Goal: Find specific page/section: Find specific page/section

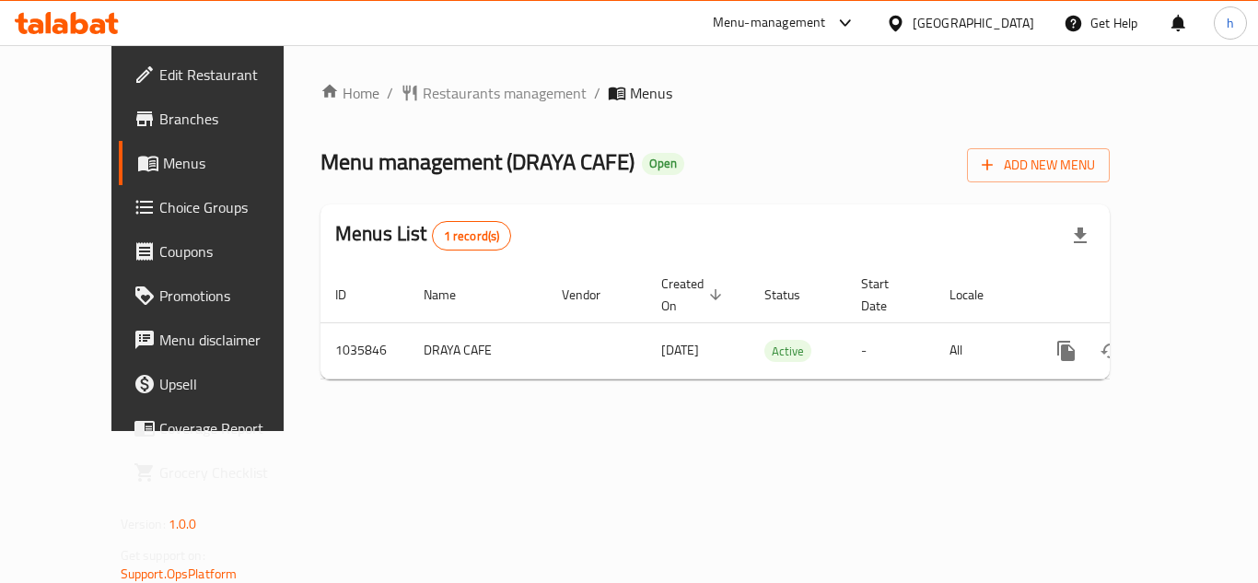
click at [913, 23] on div at bounding box center [899, 23] width 27 height 20
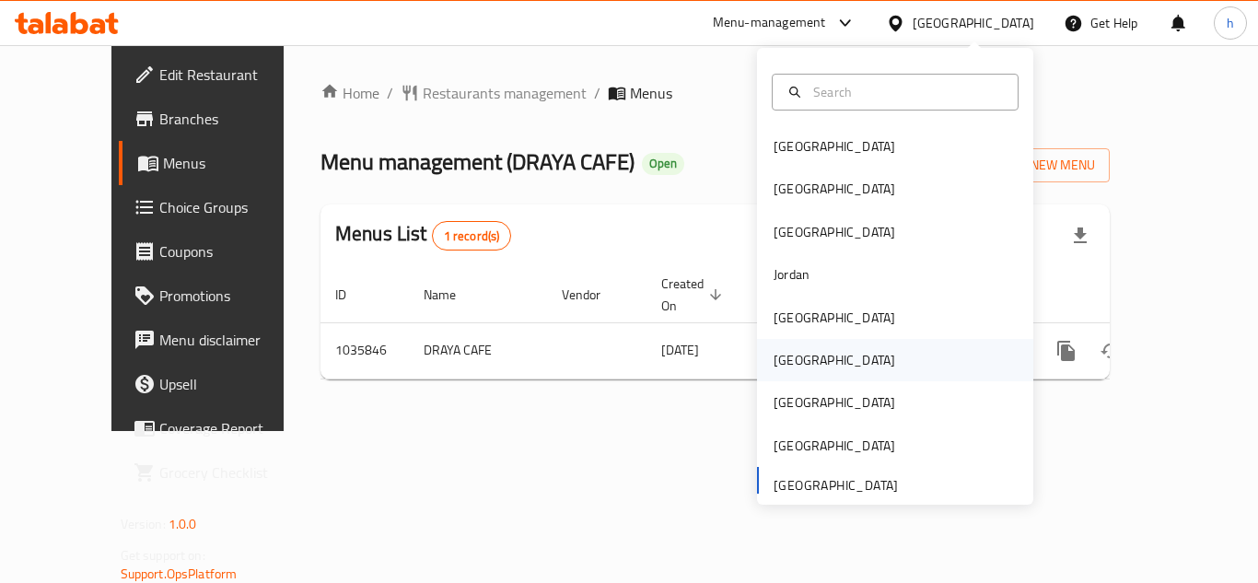
click at [803, 355] on div "[GEOGRAPHIC_DATA]" at bounding box center [834, 360] width 151 height 42
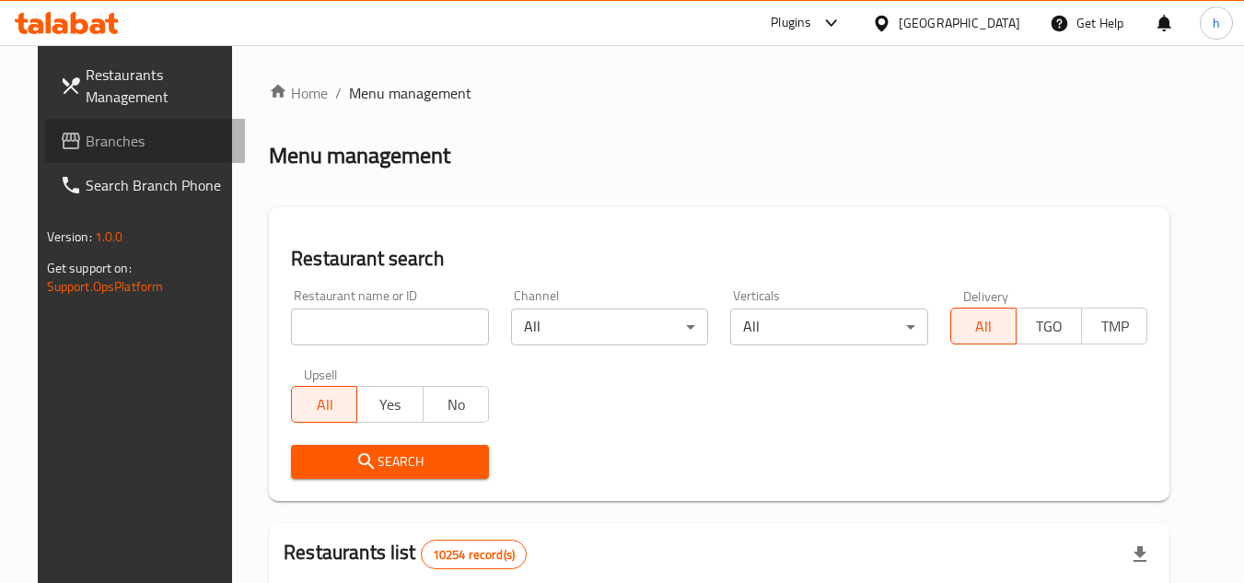
click at [107, 130] on span "Branches" at bounding box center [159, 141] width 146 height 22
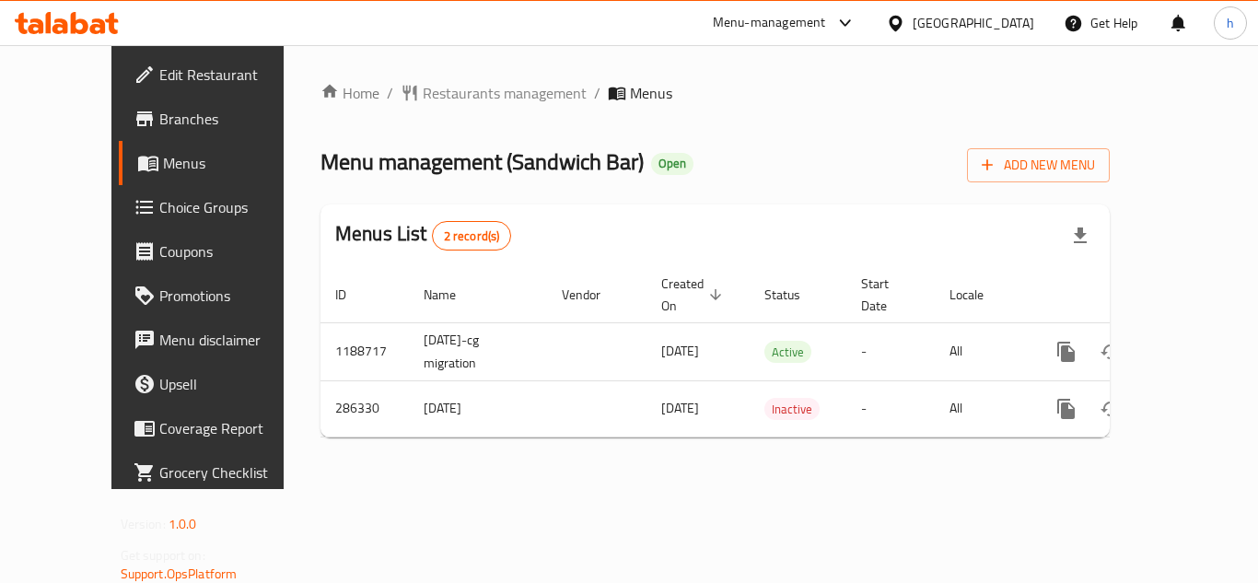
click at [913, 19] on div at bounding box center [899, 23] width 27 height 20
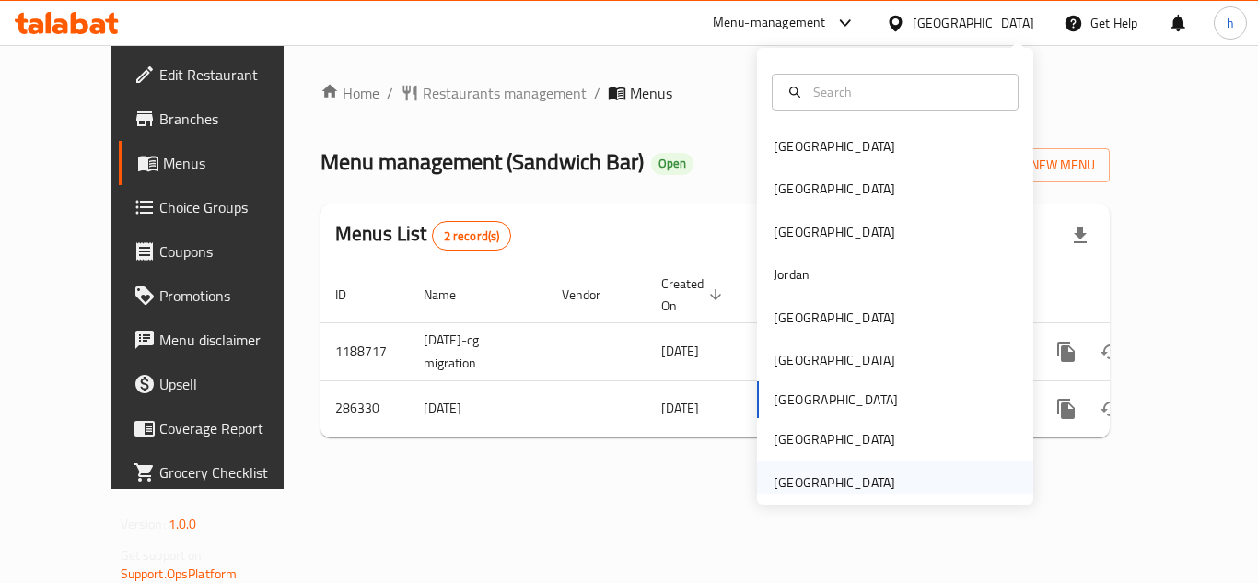
click at [839, 474] on div "[GEOGRAPHIC_DATA]" at bounding box center [835, 483] width 122 height 20
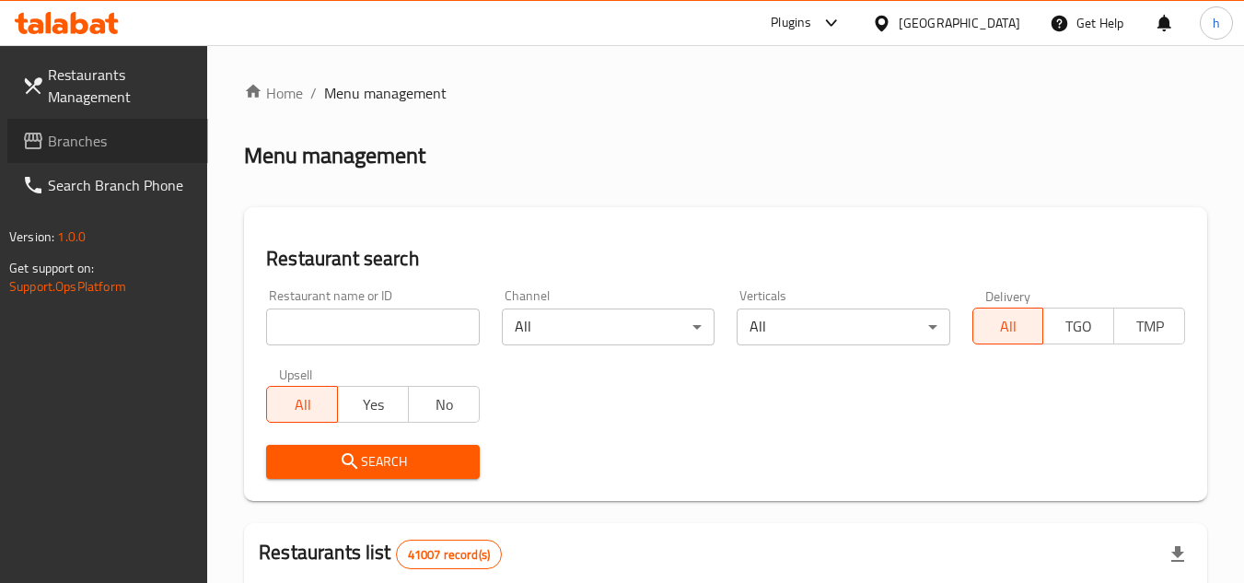
click at [107, 128] on link "Branches" at bounding box center [107, 141] width 201 height 44
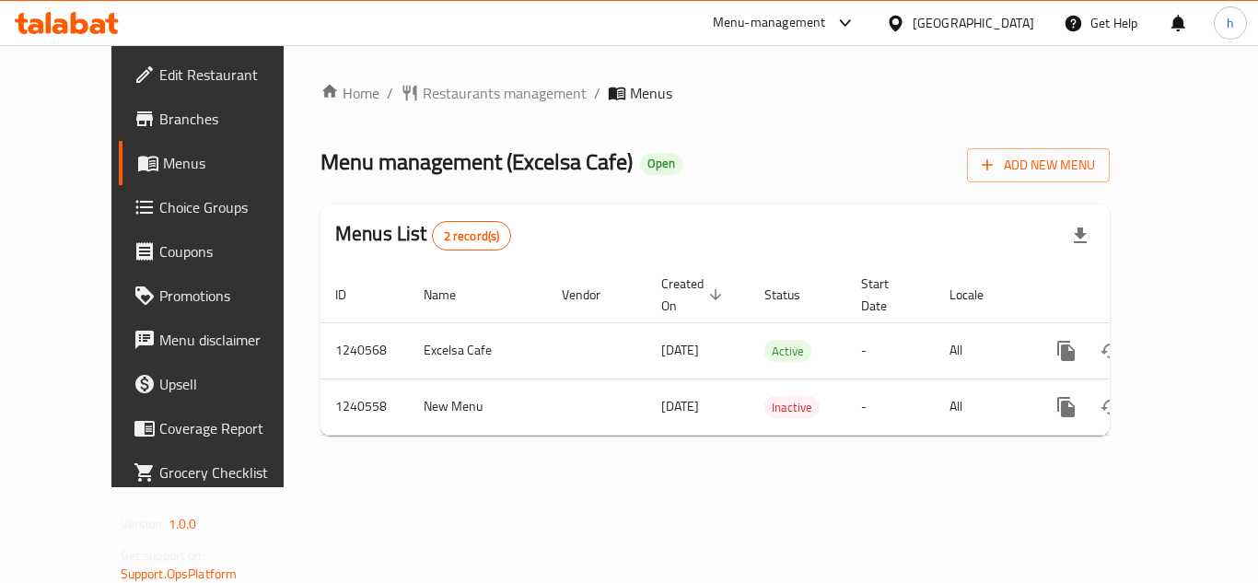
click at [775, 21] on div "Menu-management" at bounding box center [769, 23] width 113 height 22
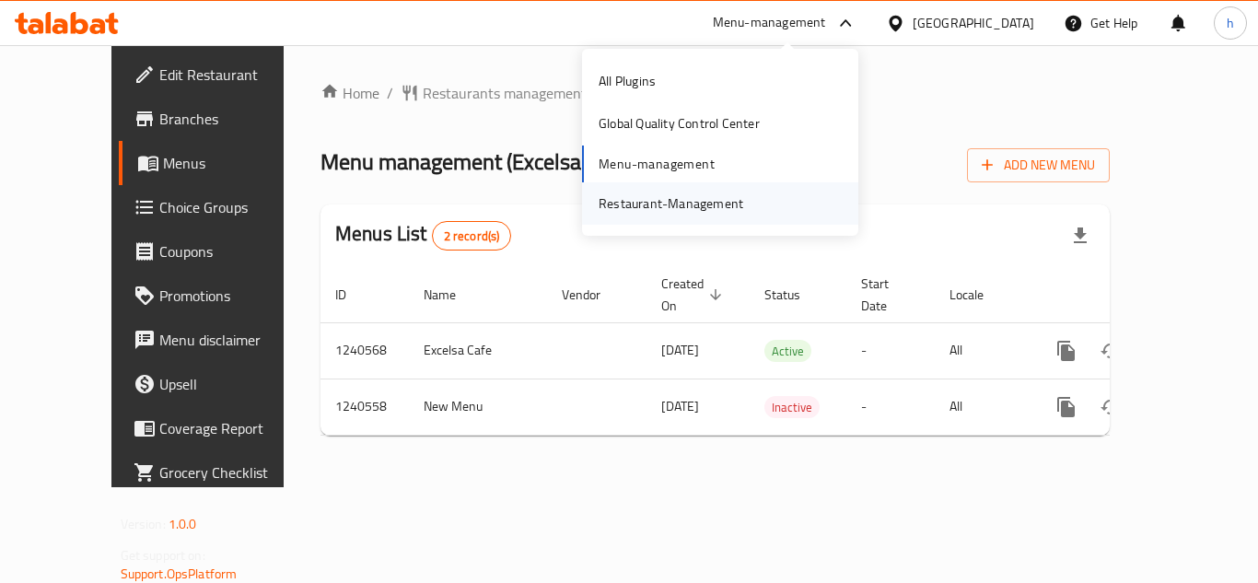
click at [720, 205] on div "Restaurant-Management" at bounding box center [671, 203] width 145 height 20
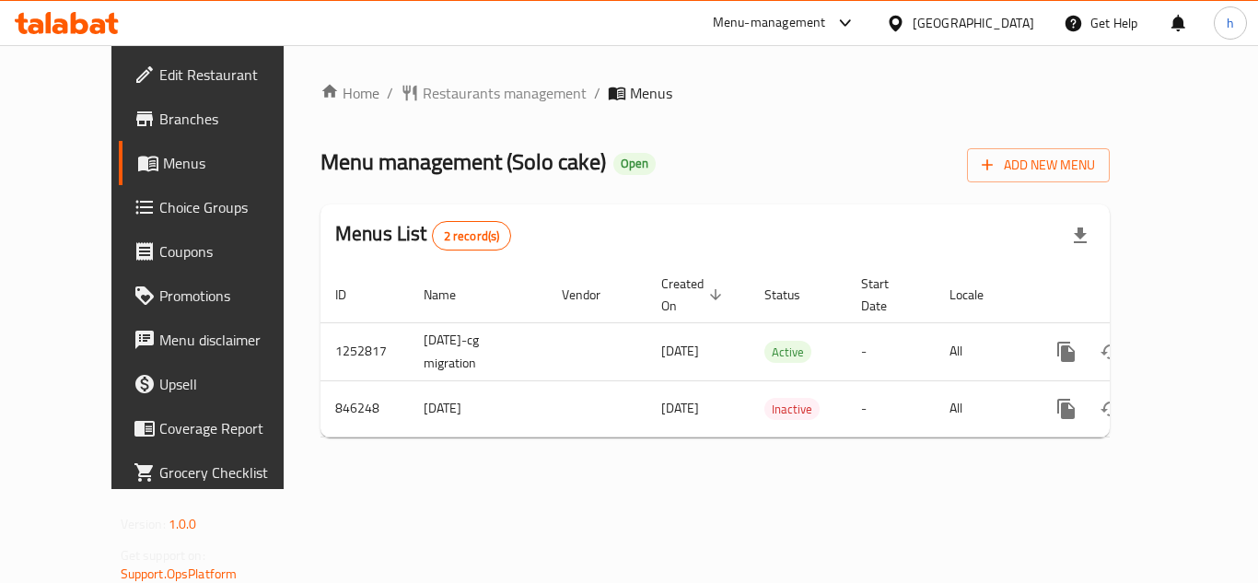
click at [824, 34] on div "Menu-management" at bounding box center [784, 23] width 173 height 44
click at [826, 17] on div "Menu-management" at bounding box center [769, 23] width 113 height 22
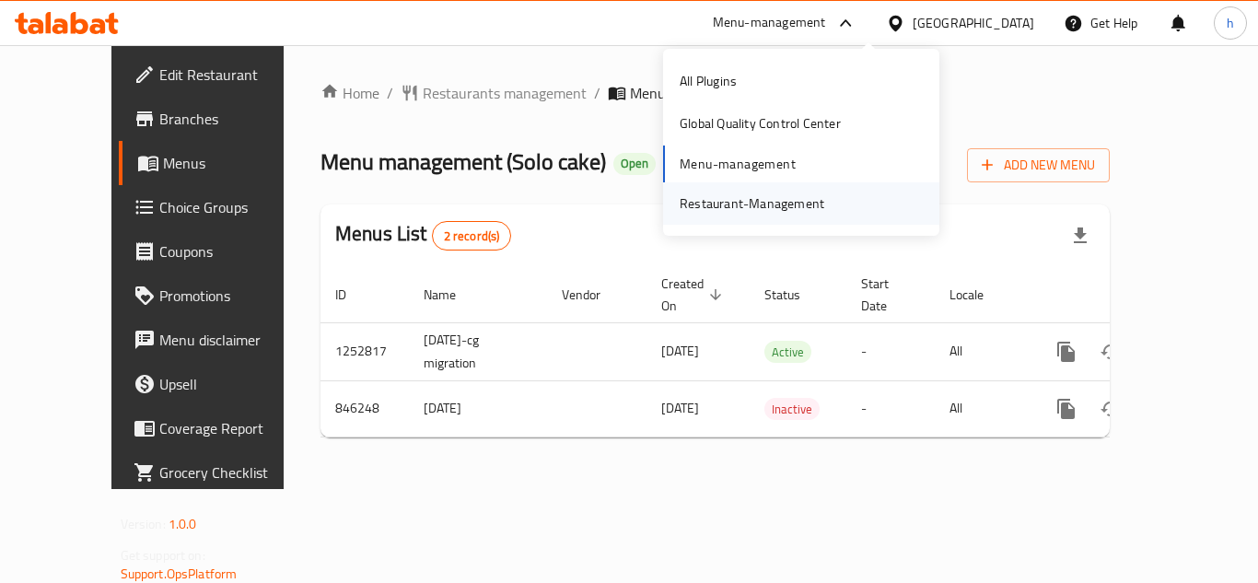
click at [765, 208] on div "Restaurant-Management" at bounding box center [752, 203] width 145 height 20
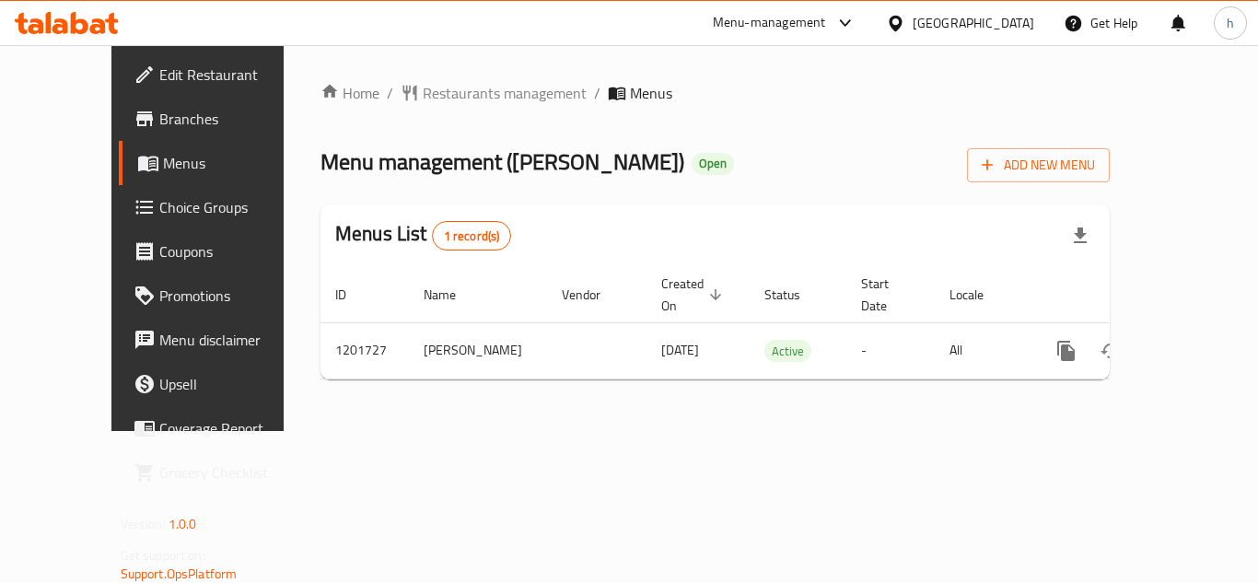
click at [826, 20] on div "Menu-management" at bounding box center [769, 23] width 113 height 22
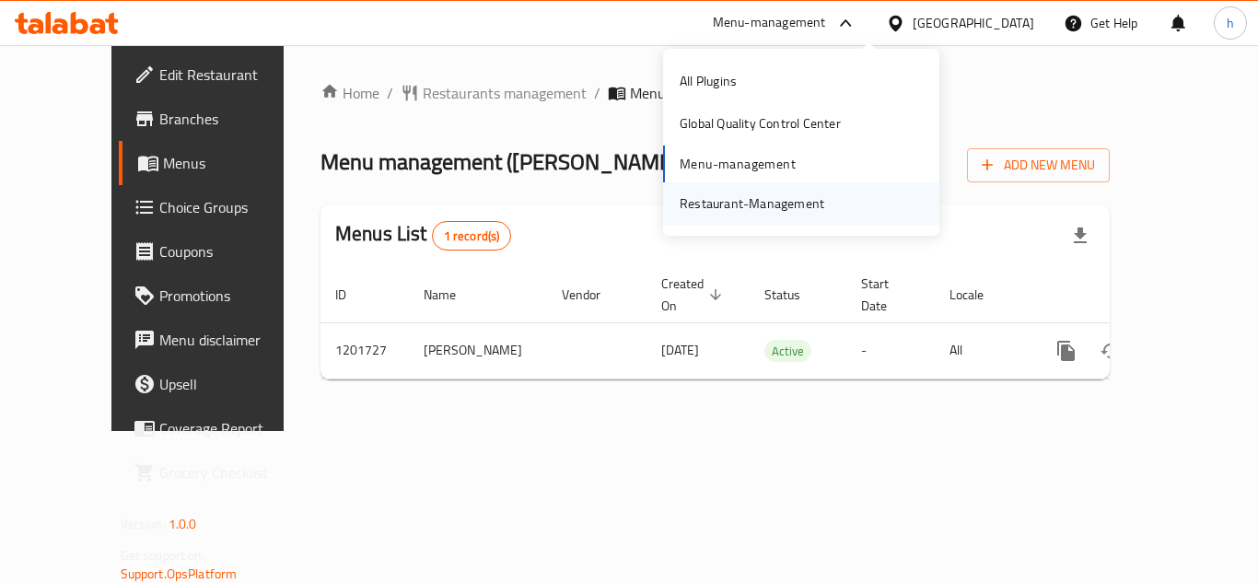
click at [778, 195] on div "Restaurant-Management" at bounding box center [752, 203] width 145 height 20
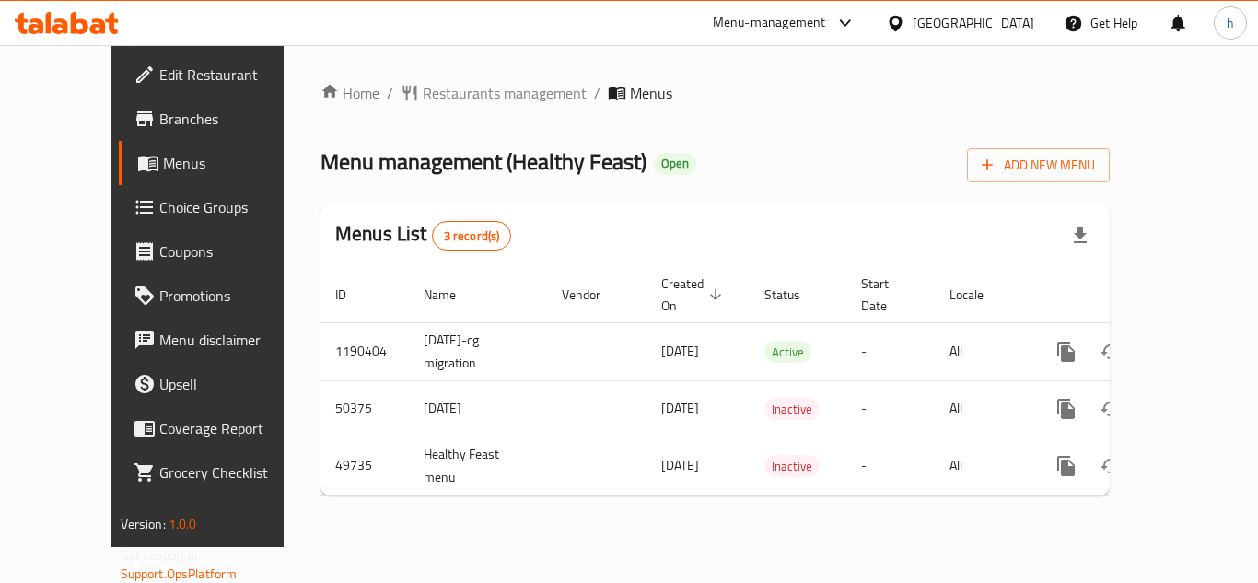
click at [1018, 18] on div "[GEOGRAPHIC_DATA]" at bounding box center [974, 23] width 122 height 20
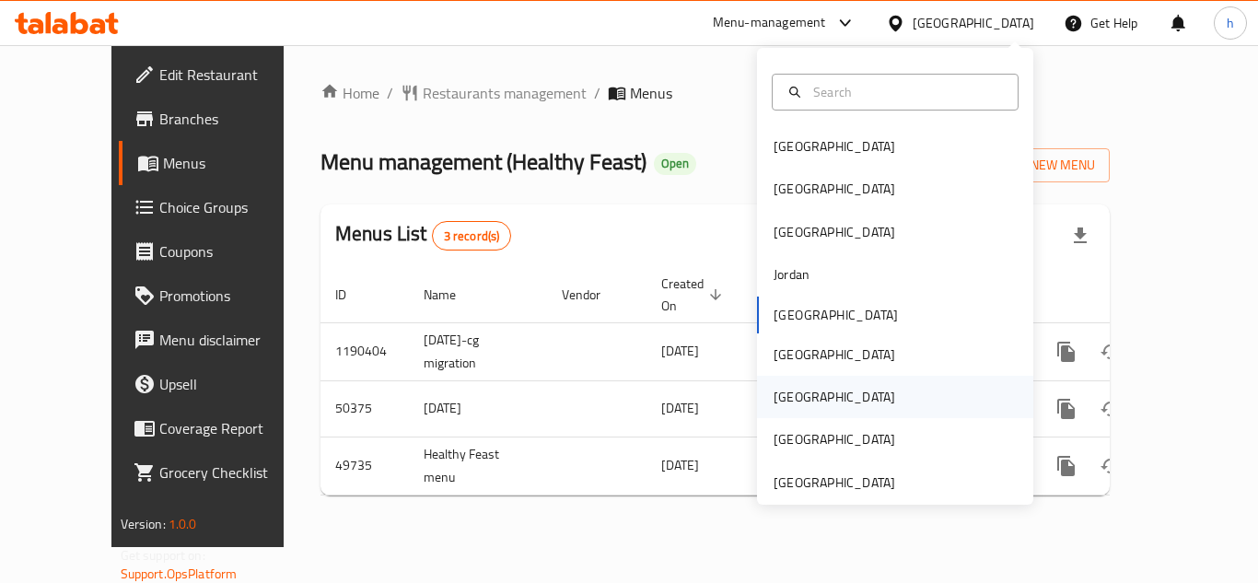
click at [844, 398] on div "[GEOGRAPHIC_DATA]" at bounding box center [895, 397] width 276 height 42
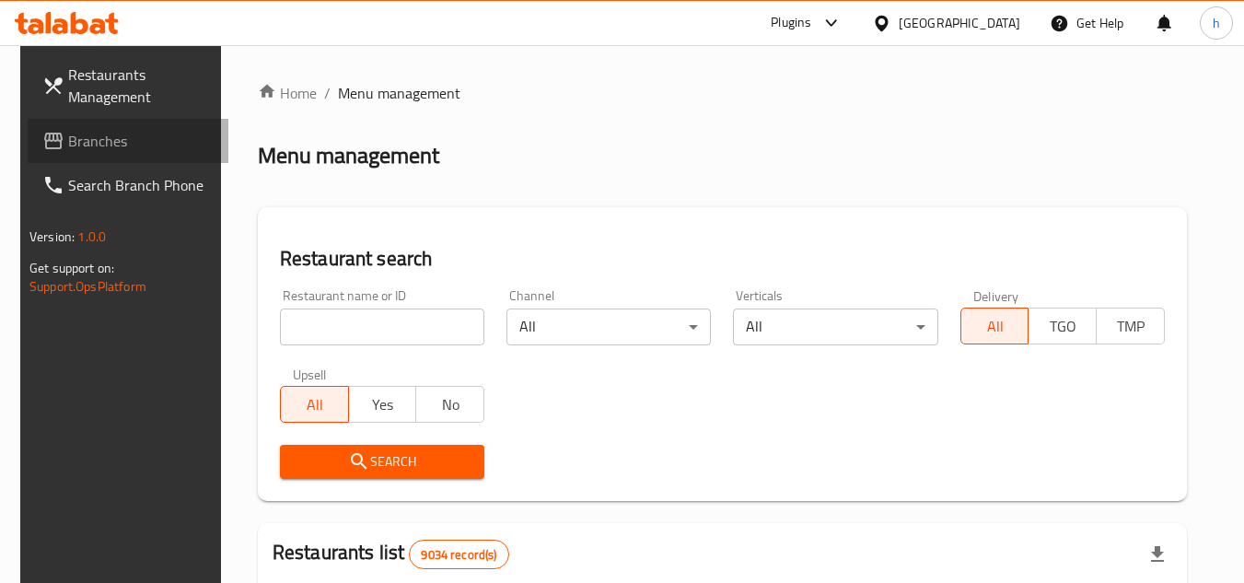
click at [101, 135] on span "Branches" at bounding box center [141, 141] width 146 height 22
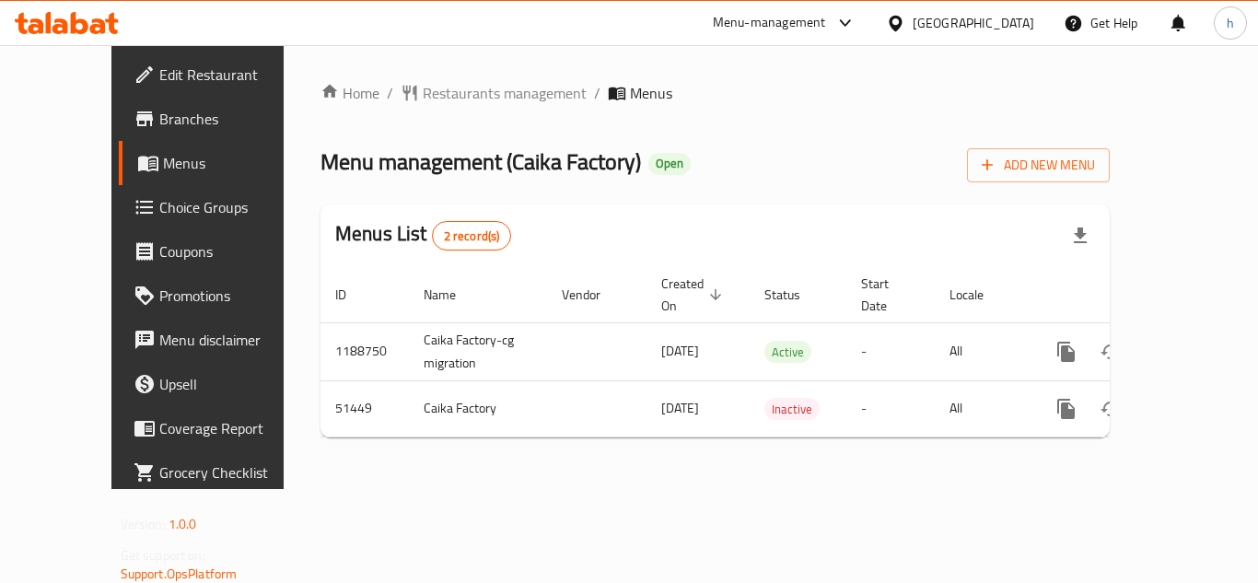
click at [913, 18] on div at bounding box center [899, 23] width 27 height 20
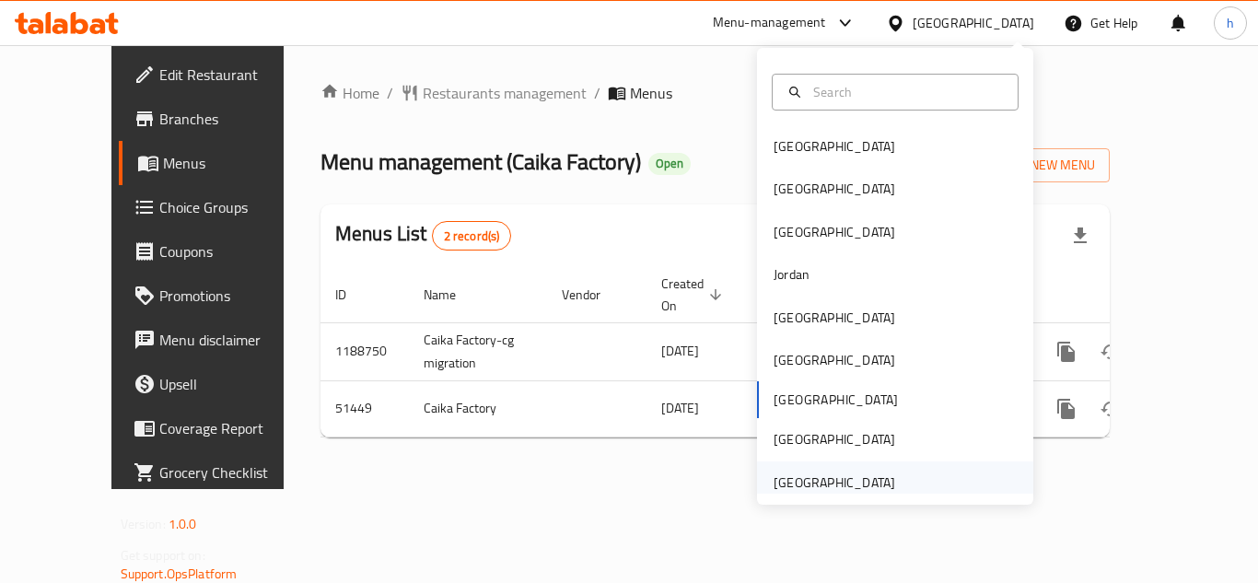
click at [881, 476] on div "[GEOGRAPHIC_DATA]" at bounding box center [834, 482] width 151 height 42
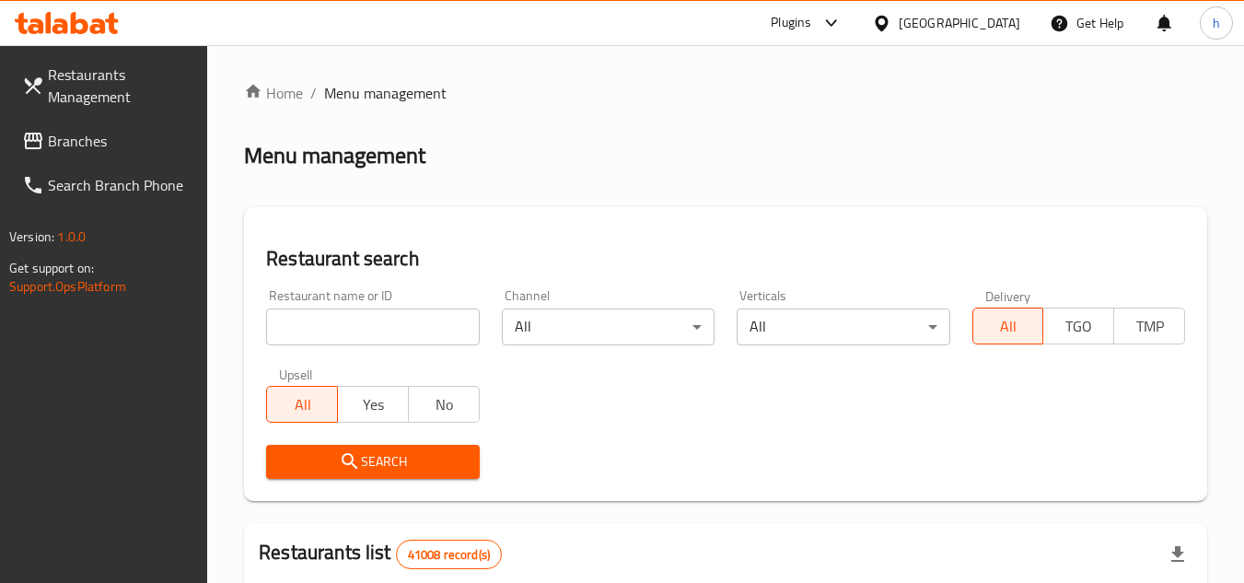
click at [134, 142] on span "Branches" at bounding box center [121, 141] width 146 height 22
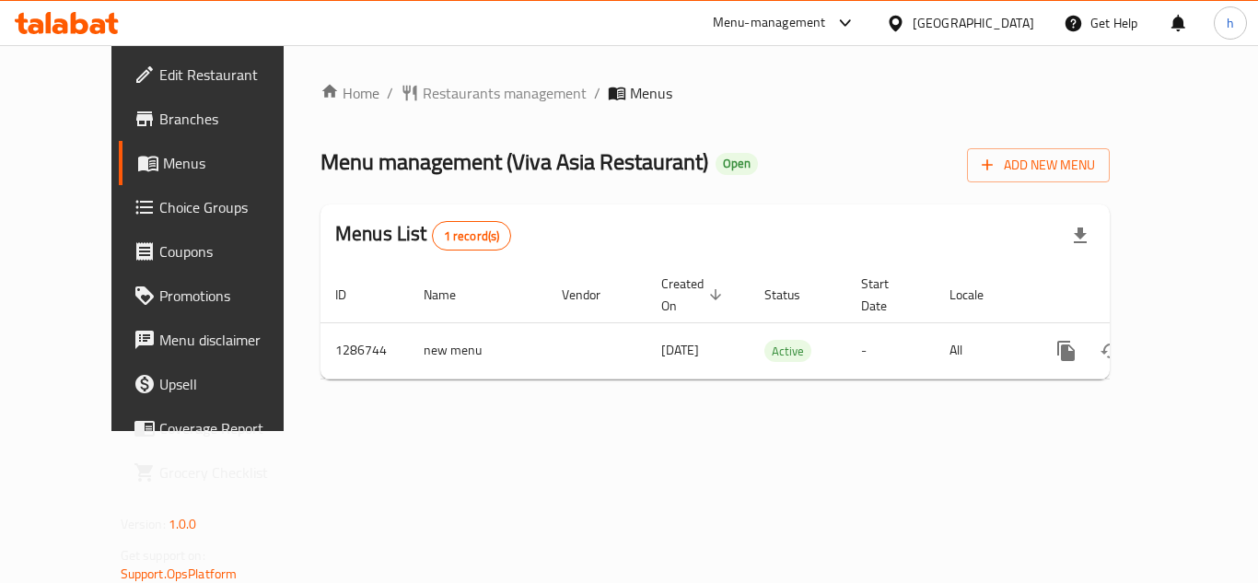
click at [972, 21] on div "[GEOGRAPHIC_DATA]" at bounding box center [974, 23] width 122 height 20
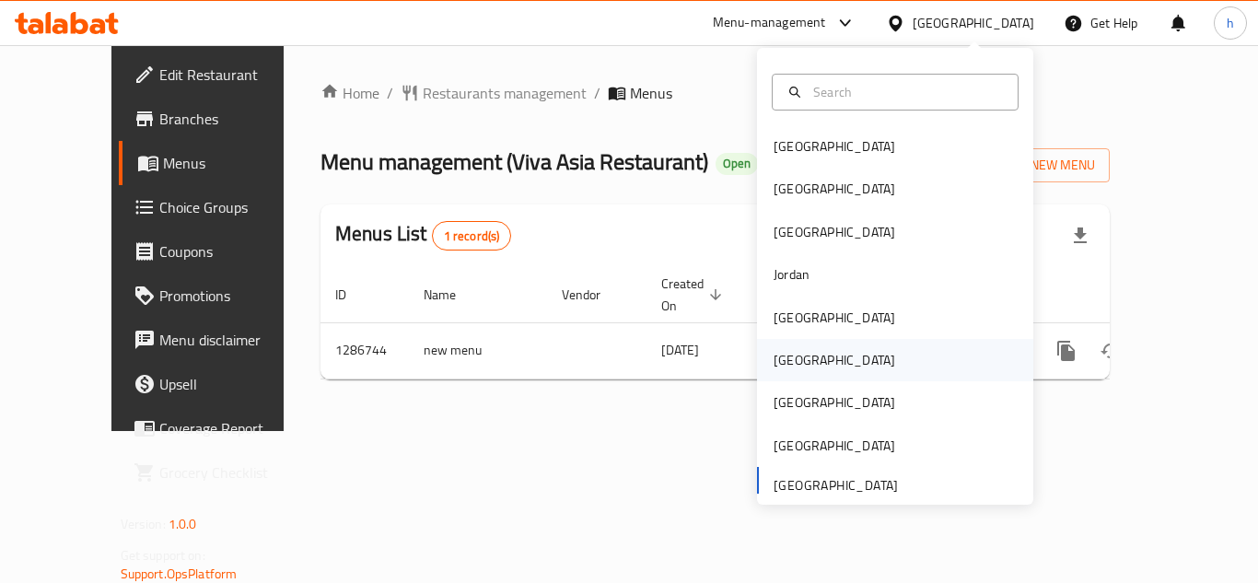
click at [821, 362] on div "[GEOGRAPHIC_DATA]" at bounding box center [895, 360] width 276 height 42
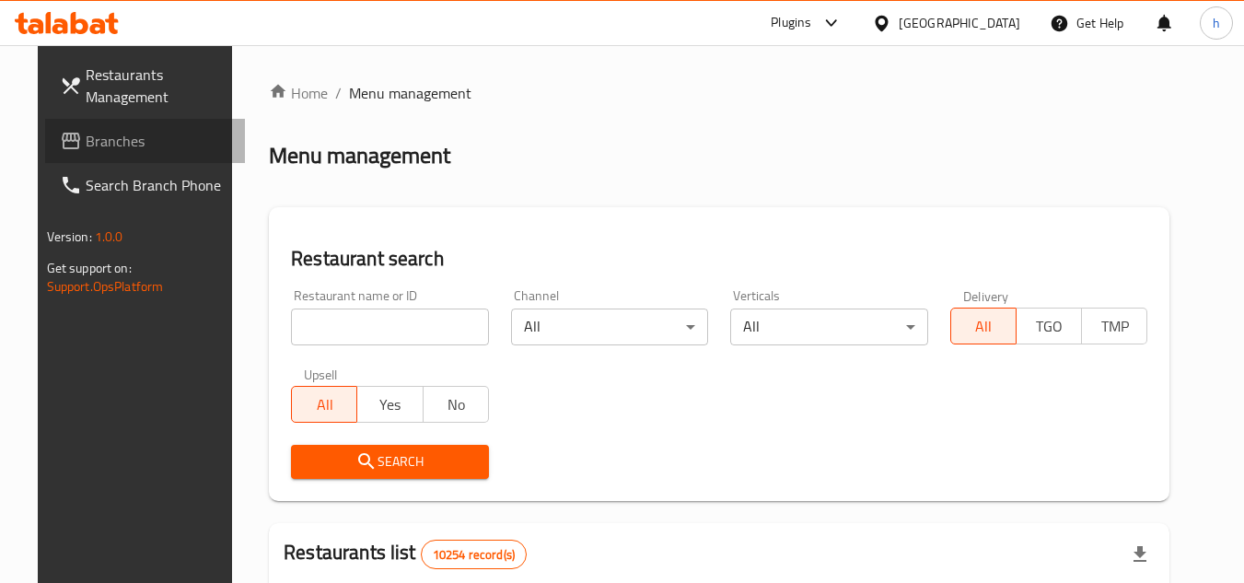
click at [145, 139] on span "Branches" at bounding box center [159, 141] width 146 height 22
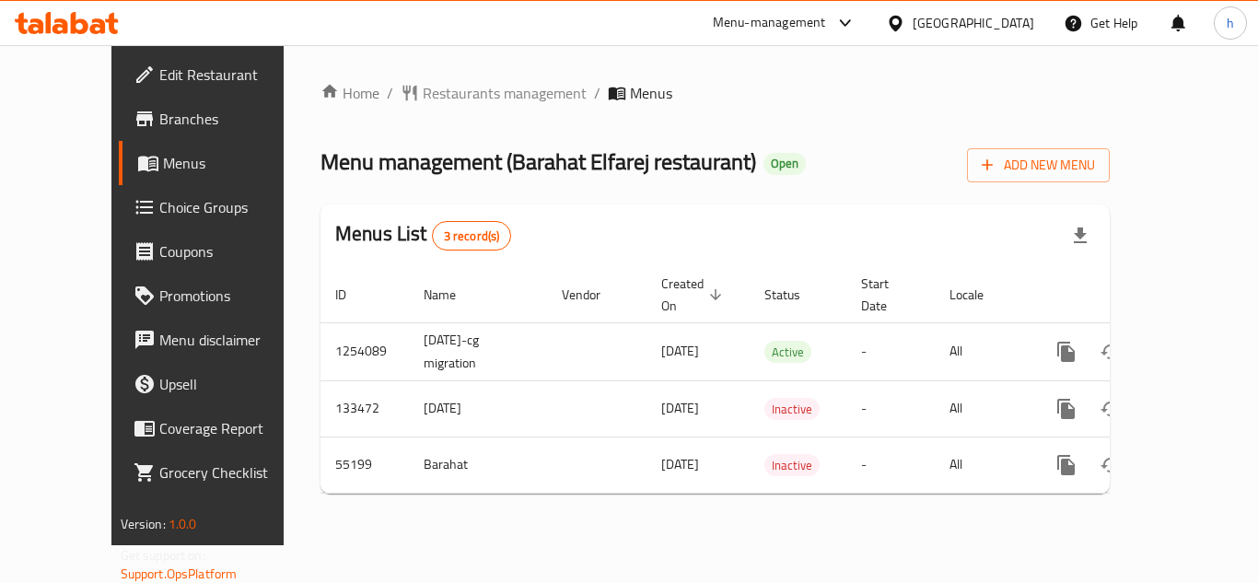
click at [1014, 22] on div "[GEOGRAPHIC_DATA]" at bounding box center [974, 23] width 122 height 20
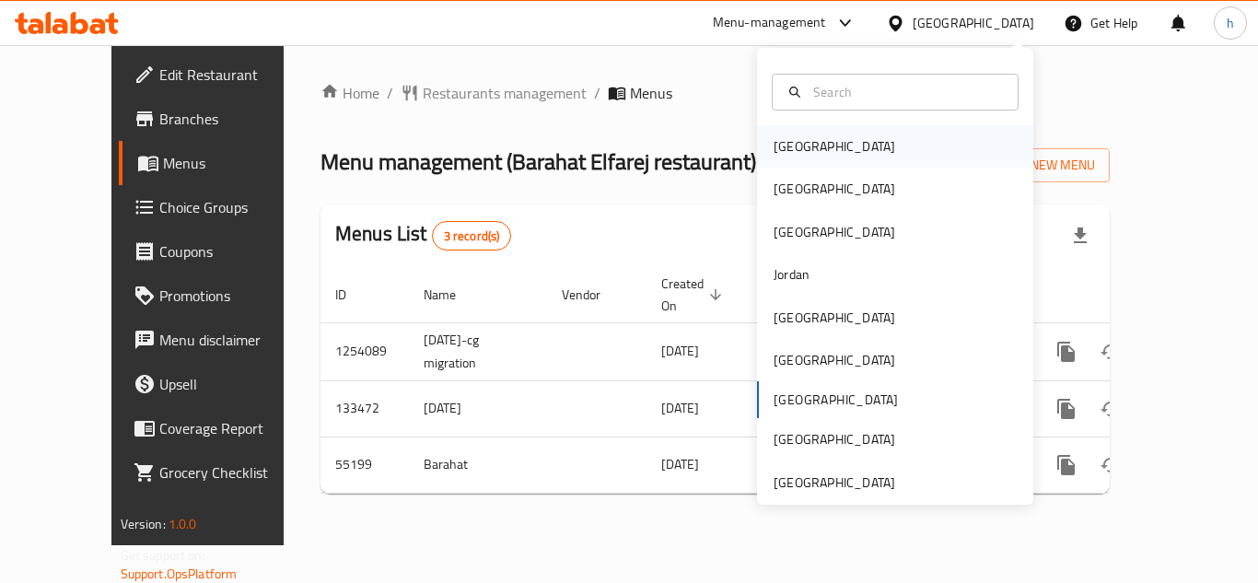
click at [858, 150] on div "[GEOGRAPHIC_DATA]" at bounding box center [895, 146] width 276 height 42
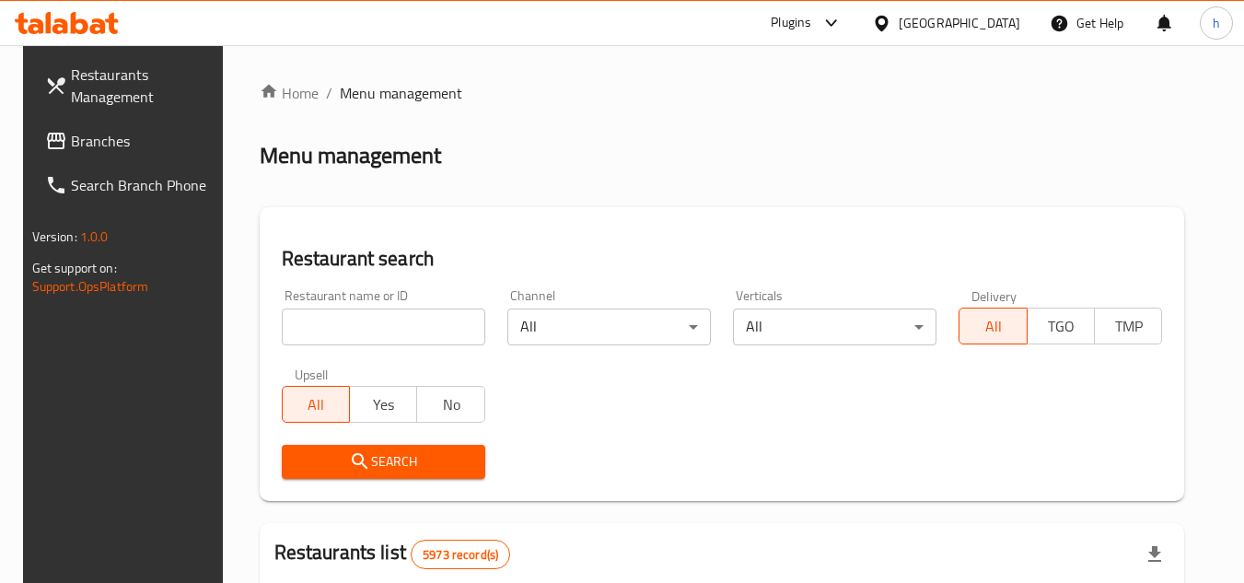
click at [60, 158] on link "Branches" at bounding box center [130, 141] width 201 height 44
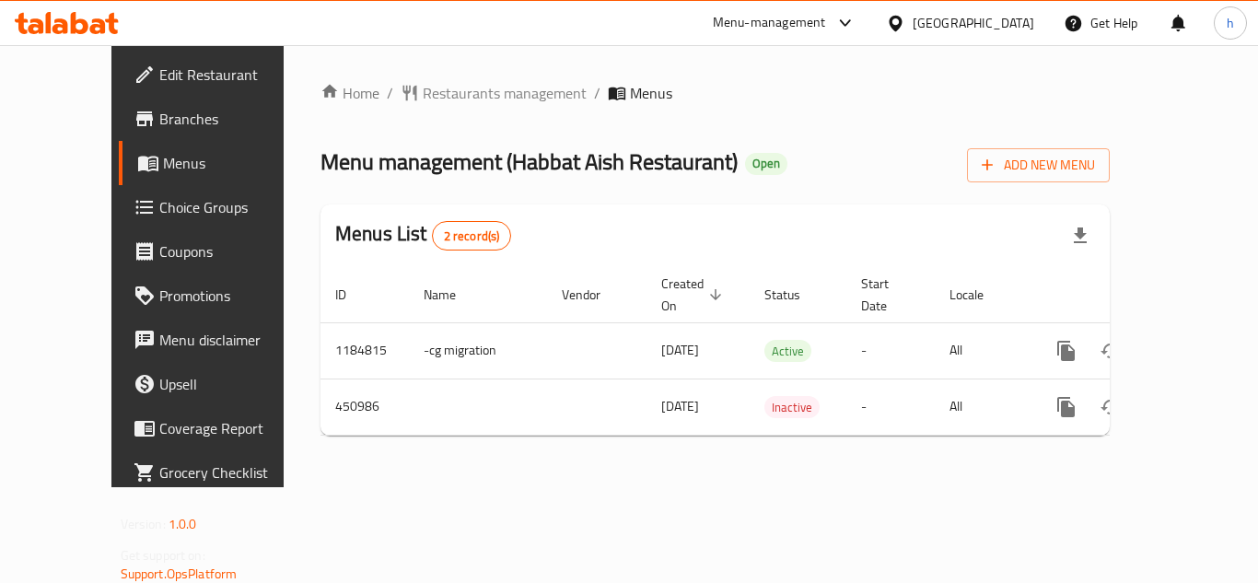
click at [1003, 24] on div "Bahrain" at bounding box center [974, 23] width 122 height 20
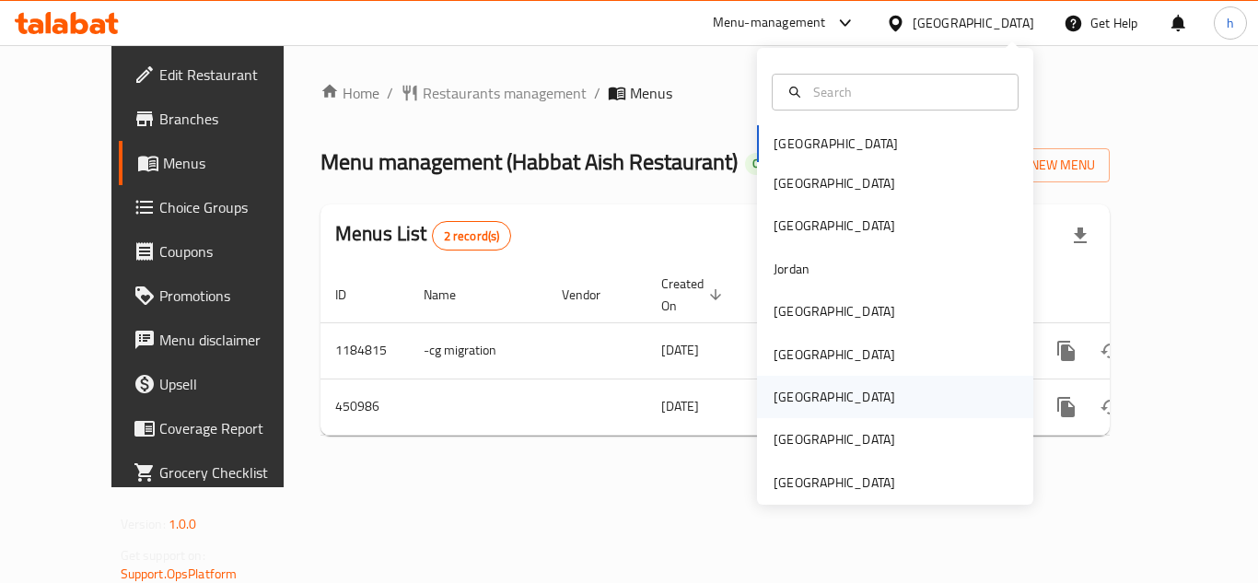
click at [786, 392] on div "[GEOGRAPHIC_DATA]" at bounding box center [835, 397] width 122 height 20
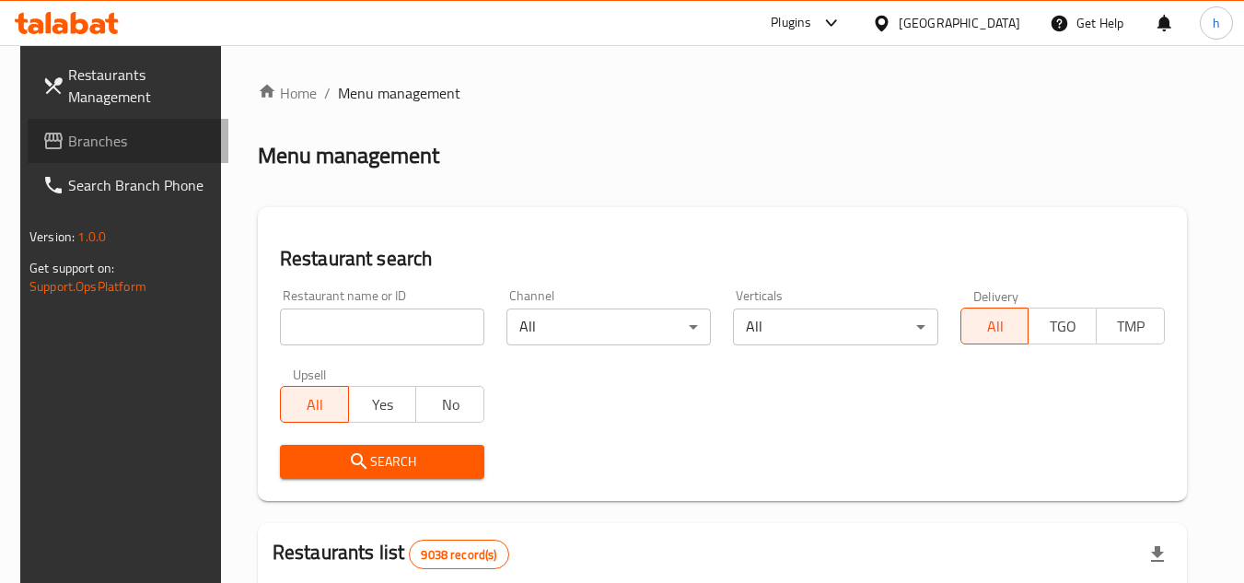
click at [155, 144] on span "Branches" at bounding box center [141, 141] width 146 height 22
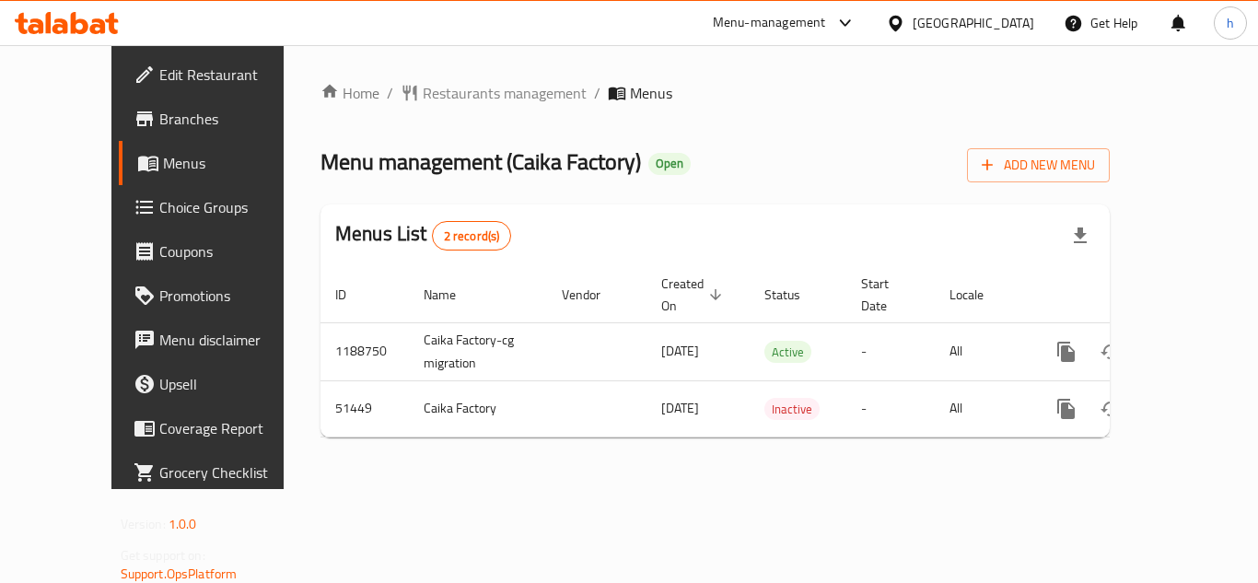
click at [861, 9] on div "Menu-management" at bounding box center [784, 23] width 173 height 44
click at [826, 29] on div "Menu-management" at bounding box center [769, 23] width 113 height 22
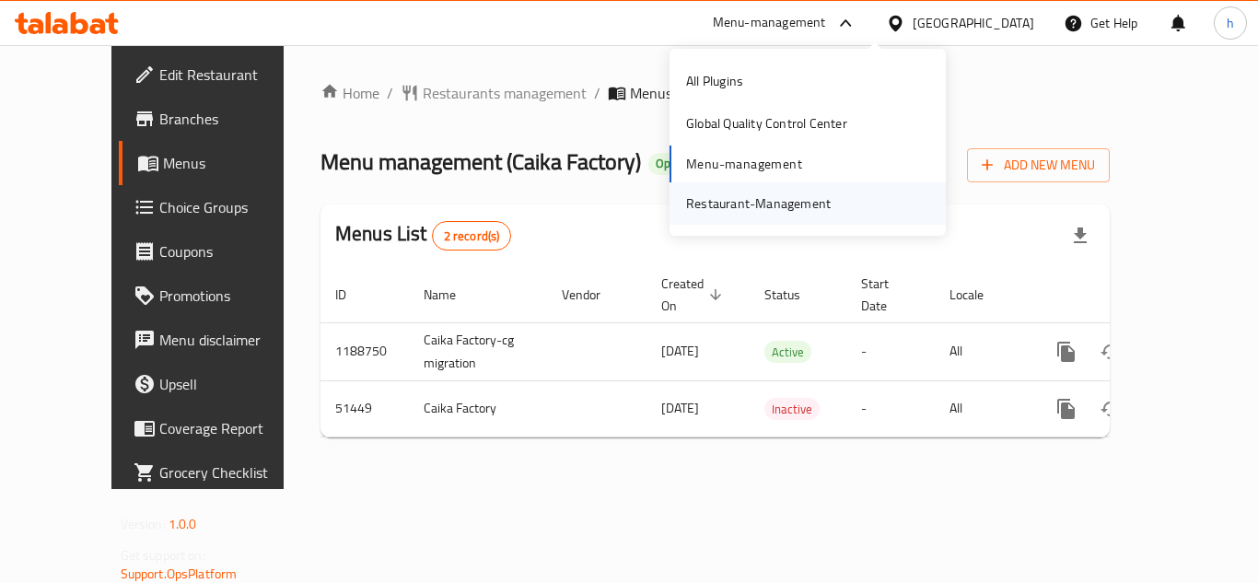
click at [754, 201] on div "Restaurant-Management" at bounding box center [758, 203] width 145 height 20
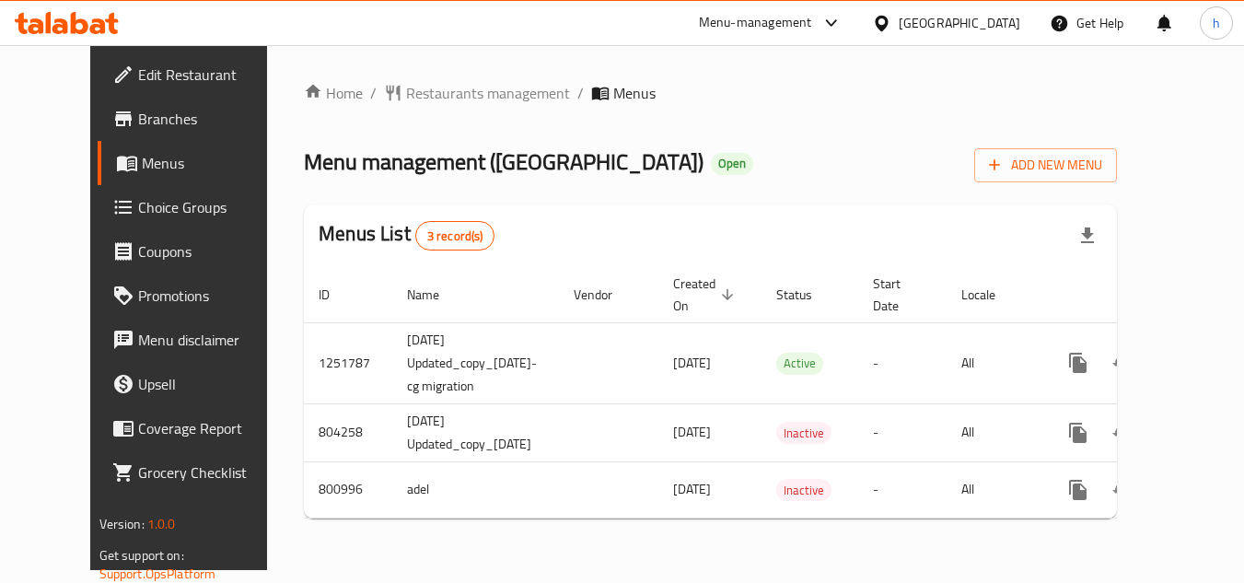
click at [913, 25] on div "[GEOGRAPHIC_DATA]" at bounding box center [960, 23] width 122 height 20
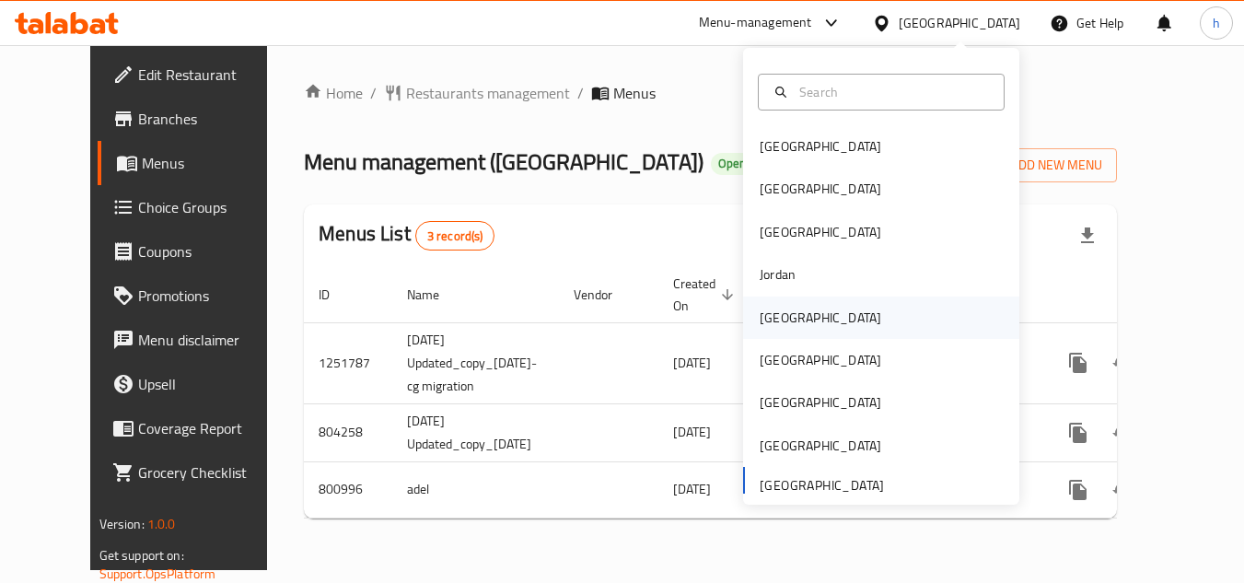
click at [789, 310] on div "[GEOGRAPHIC_DATA]" at bounding box center [820, 318] width 151 height 42
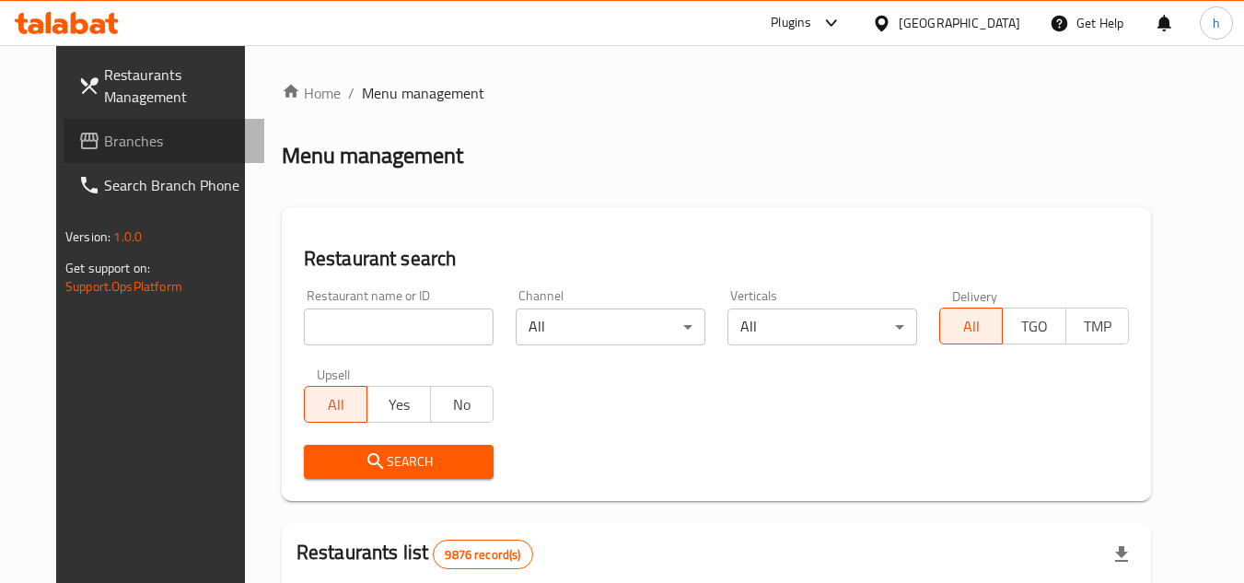
click at [104, 139] on span "Branches" at bounding box center [177, 141] width 146 height 22
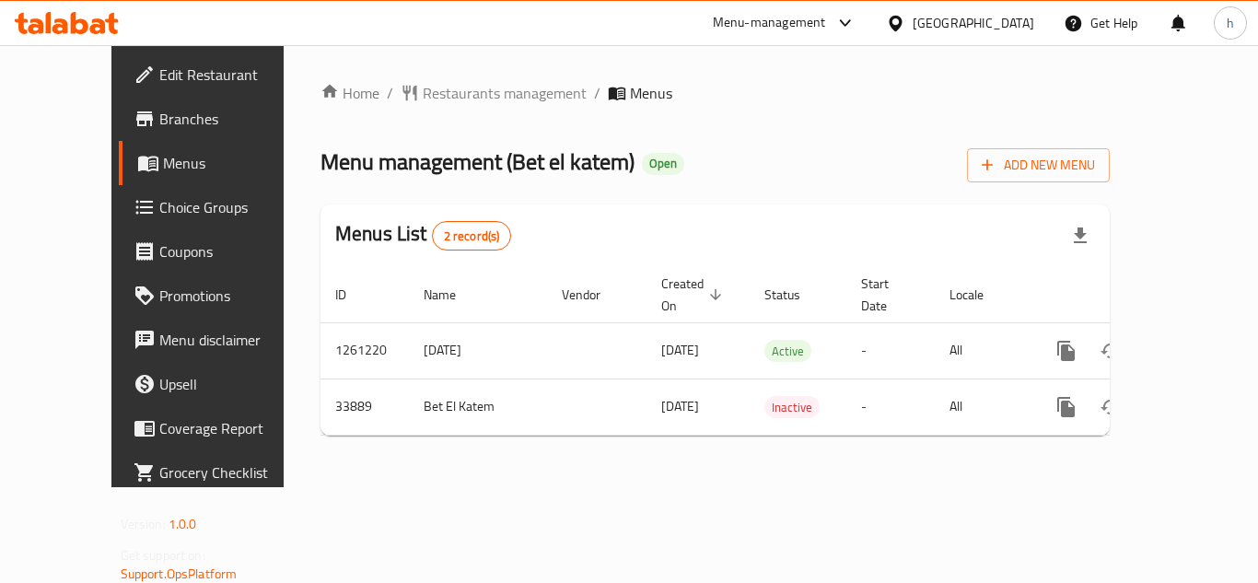
click at [966, 26] on div "[GEOGRAPHIC_DATA]" at bounding box center [960, 23] width 178 height 44
click at [1004, 33] on div "[GEOGRAPHIC_DATA]" at bounding box center [974, 23] width 122 height 20
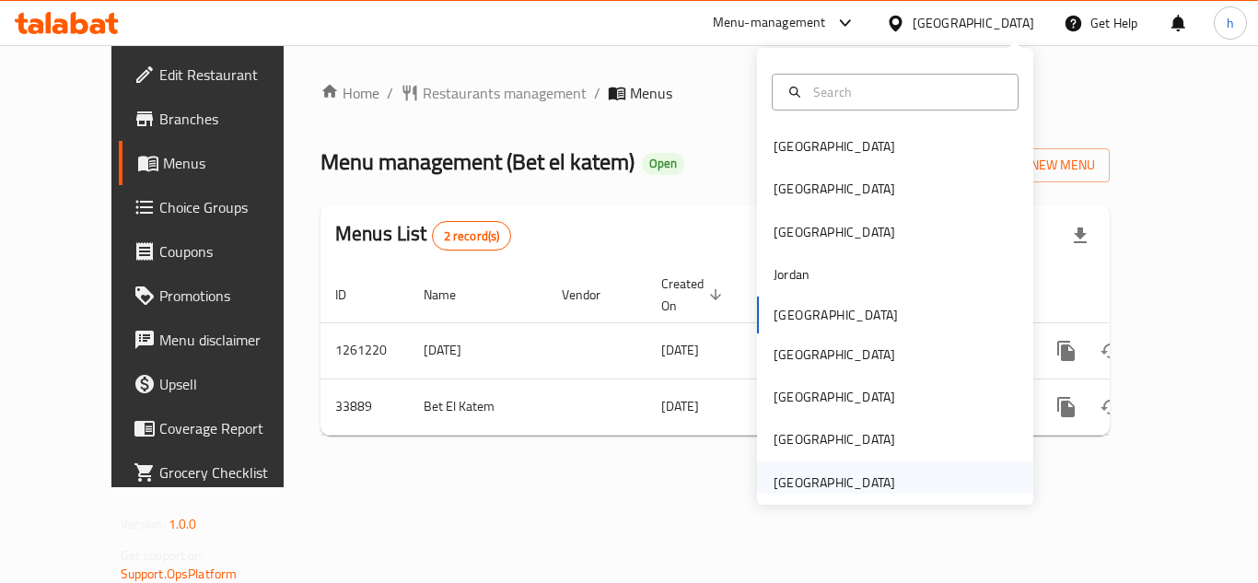
click at [821, 483] on div "[GEOGRAPHIC_DATA]" at bounding box center [835, 483] width 122 height 20
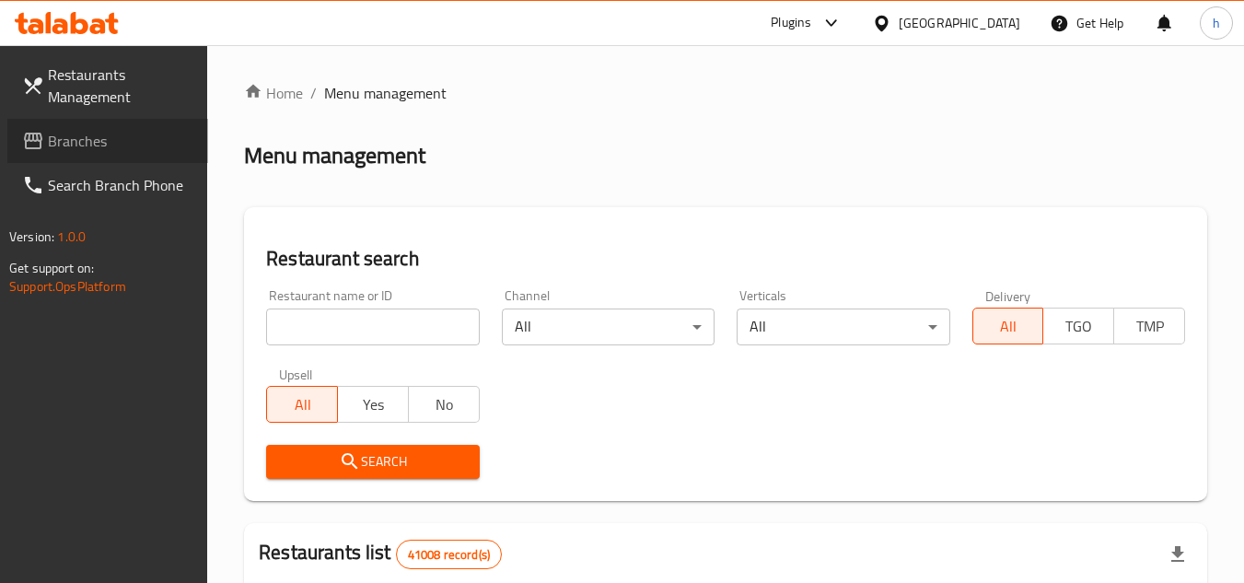
click at [121, 152] on link "Branches" at bounding box center [107, 141] width 201 height 44
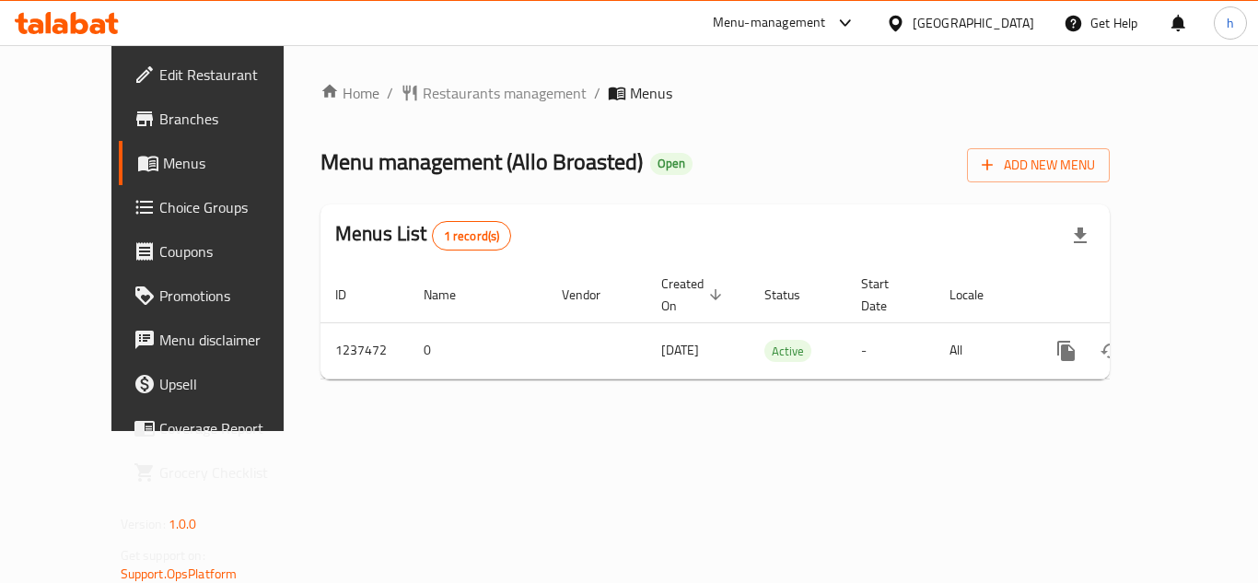
click at [950, 13] on div "[GEOGRAPHIC_DATA]" at bounding box center [974, 23] width 122 height 20
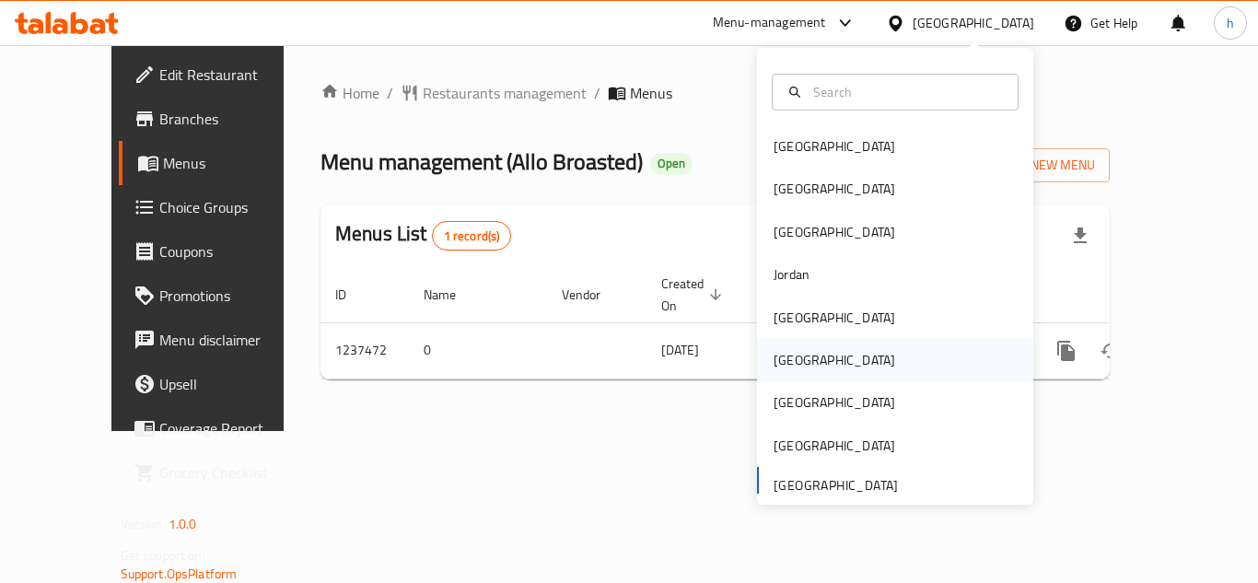
click at [843, 368] on div "[GEOGRAPHIC_DATA]" at bounding box center [895, 360] width 276 height 42
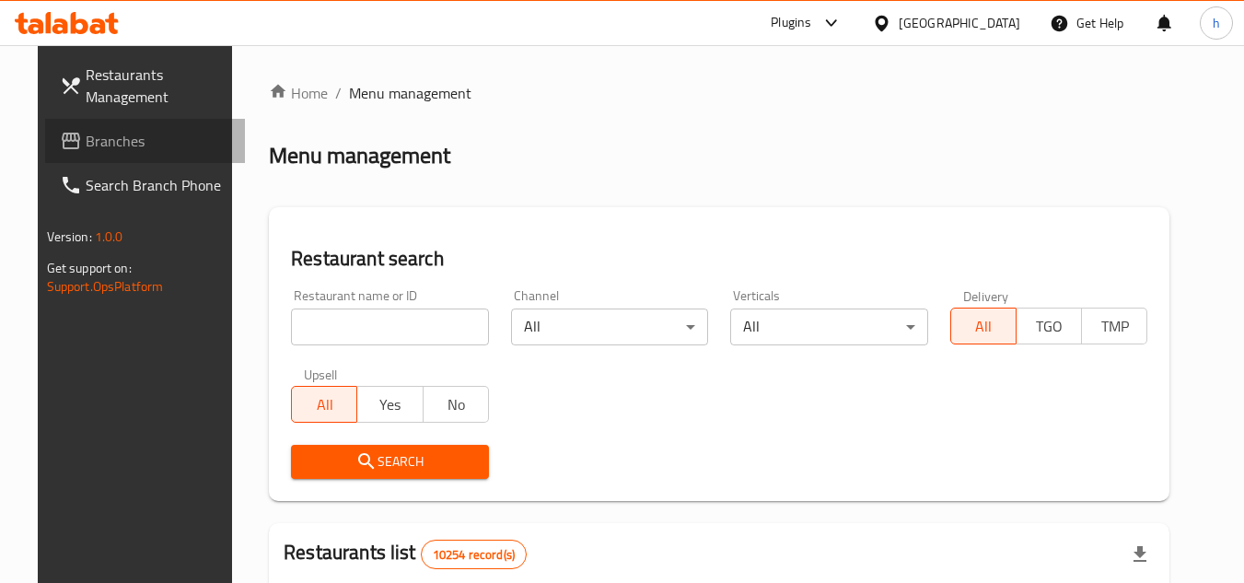
click at [163, 141] on span "Branches" at bounding box center [159, 141] width 146 height 22
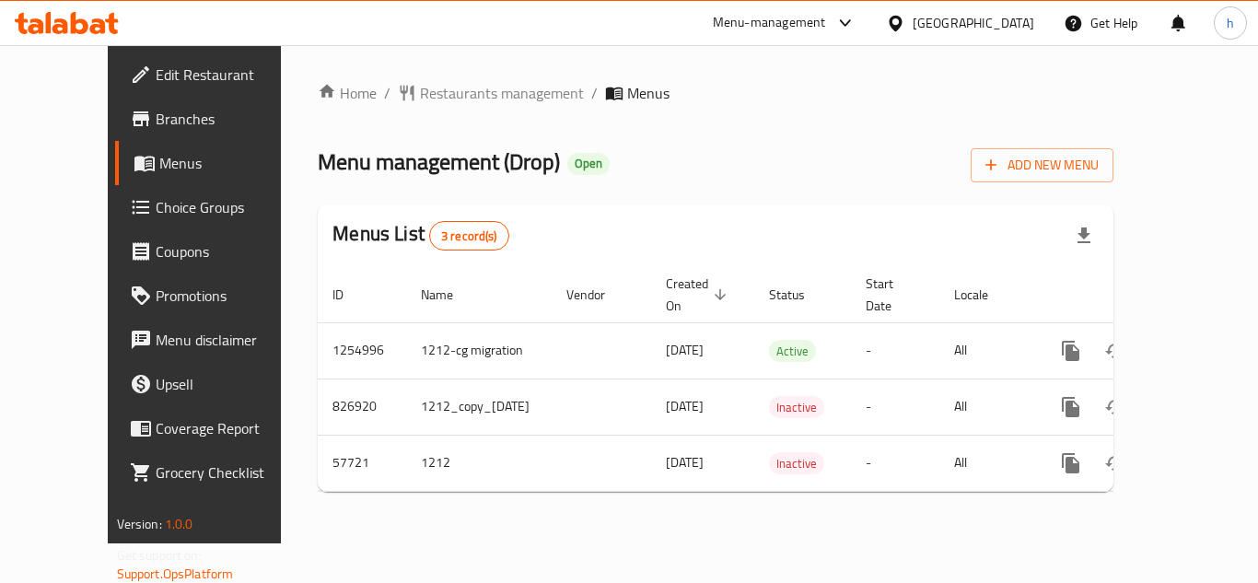
click at [905, 23] on icon at bounding box center [895, 23] width 19 height 19
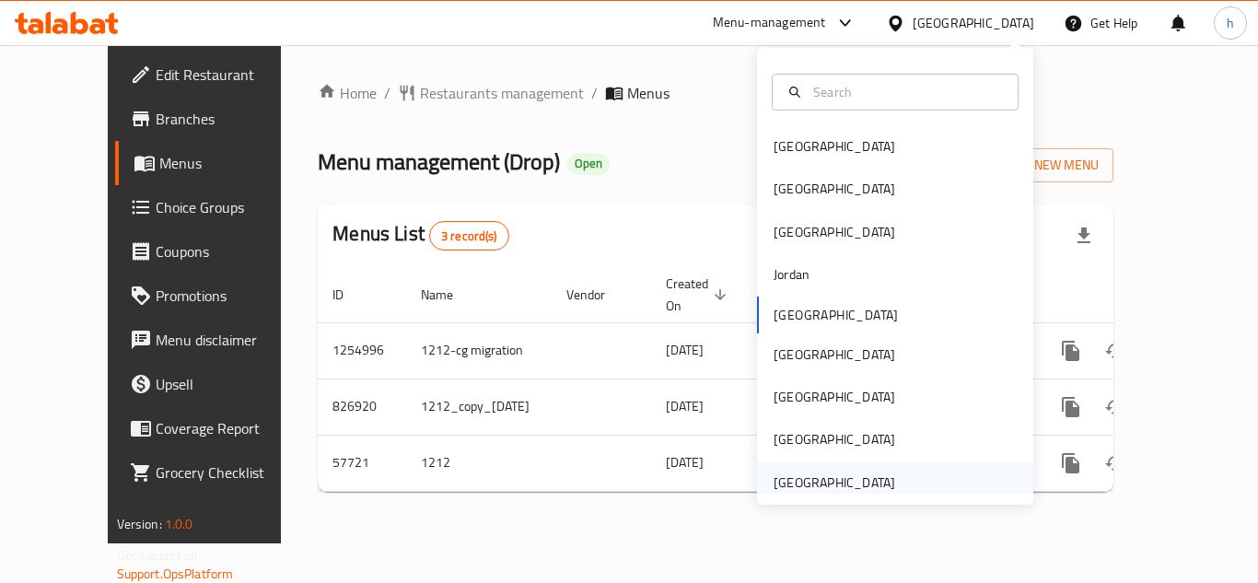
click at [827, 474] on div "[GEOGRAPHIC_DATA]" at bounding box center [835, 483] width 122 height 20
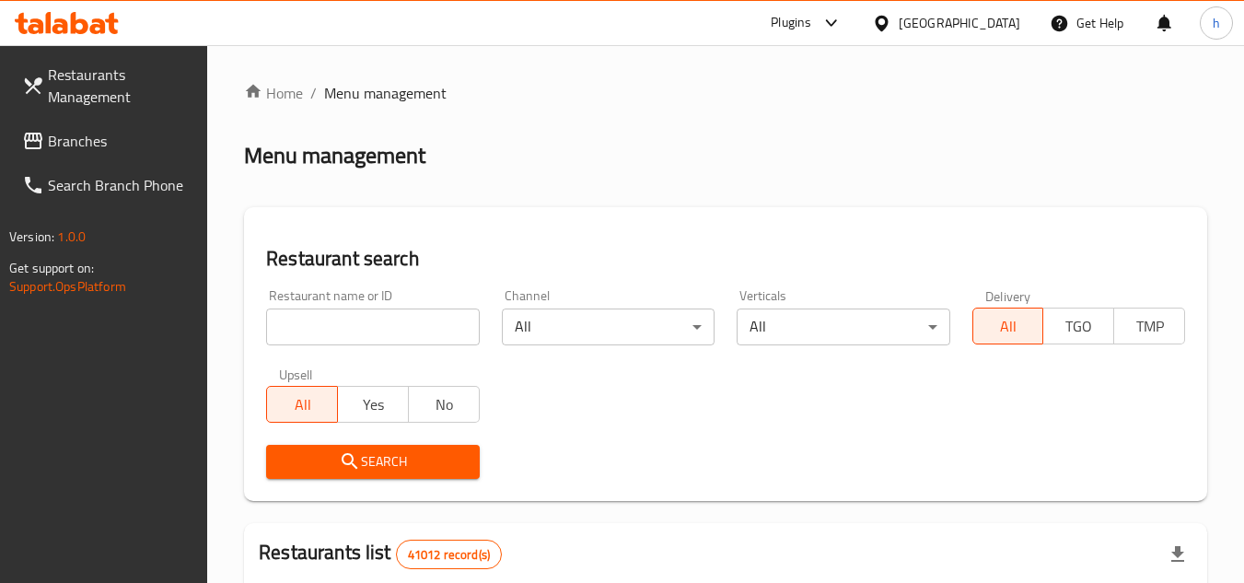
click at [48, 132] on span "Branches" at bounding box center [121, 141] width 146 height 22
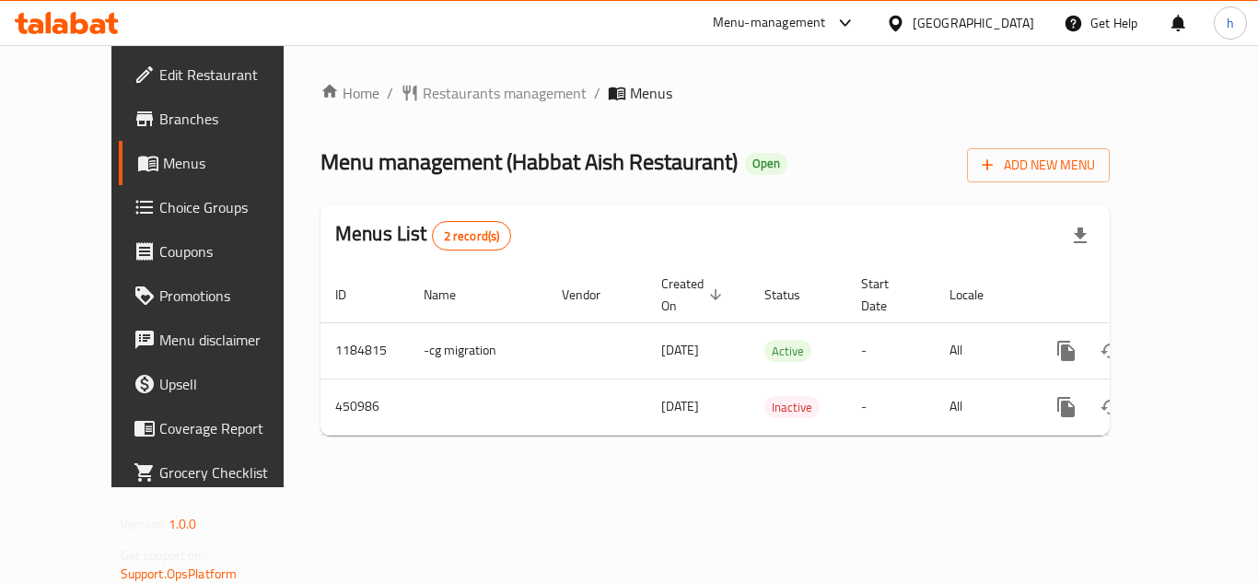
click at [983, 10] on div "[GEOGRAPHIC_DATA]" at bounding box center [960, 23] width 178 height 44
click at [1022, 16] on div "[GEOGRAPHIC_DATA]" at bounding box center [974, 23] width 122 height 20
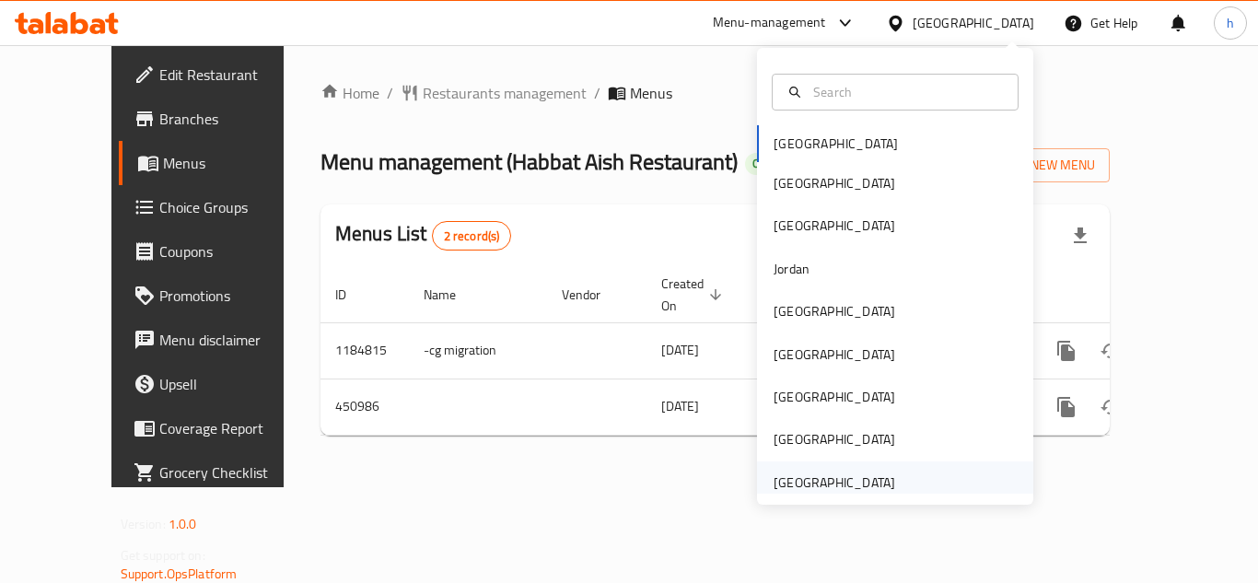
click at [844, 490] on div "[GEOGRAPHIC_DATA]" at bounding box center [835, 483] width 122 height 20
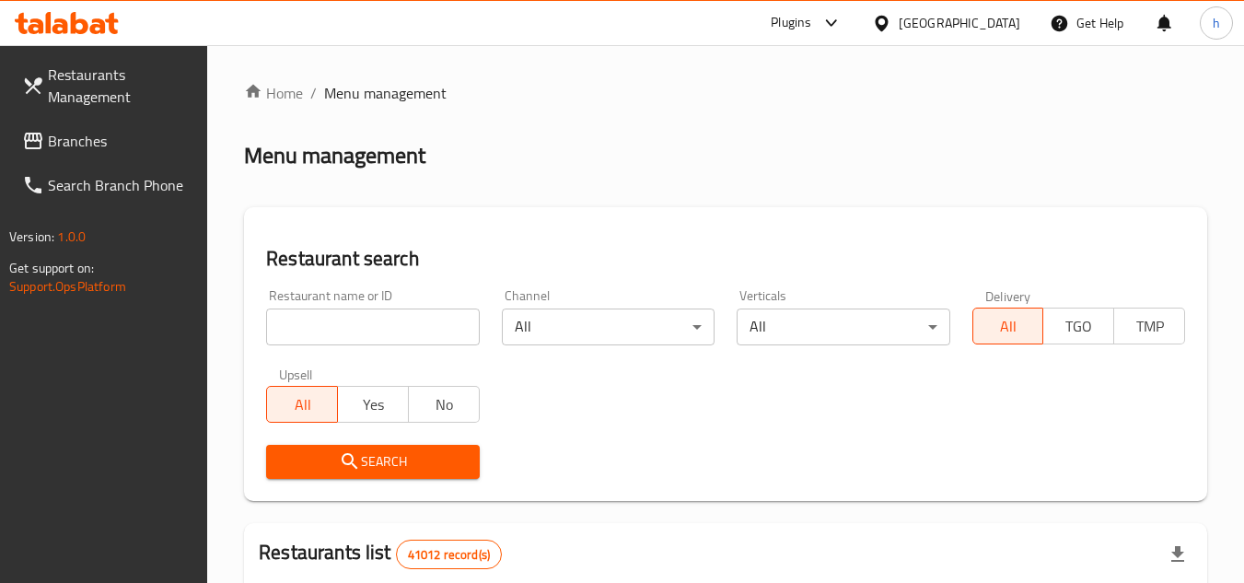
click at [72, 148] on span "Branches" at bounding box center [121, 141] width 146 height 22
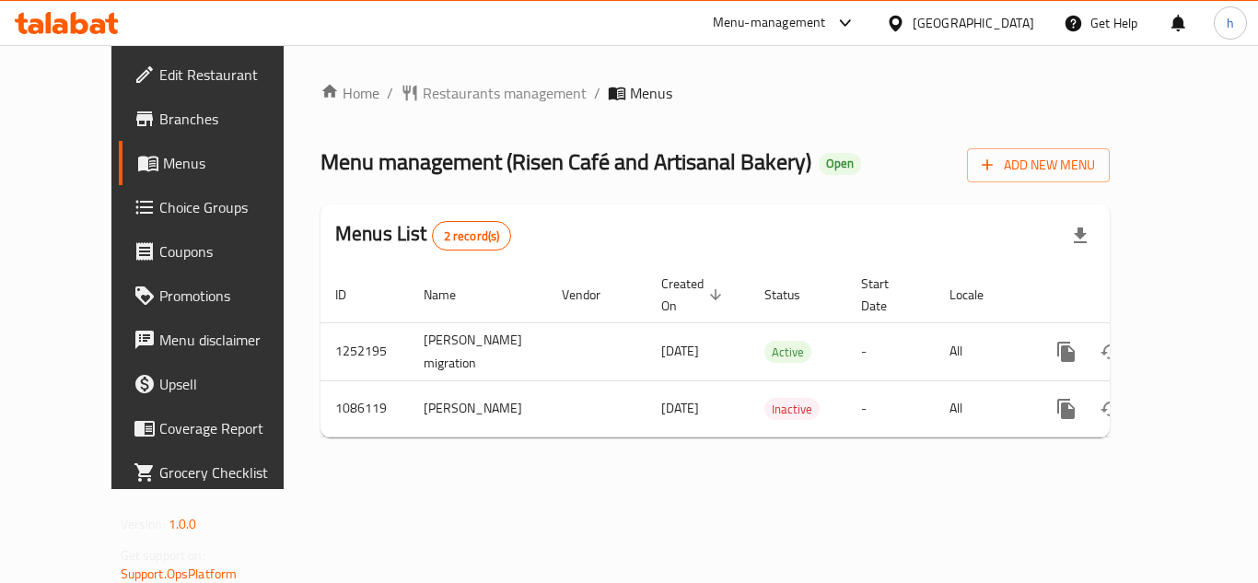
click at [1010, 21] on div "[GEOGRAPHIC_DATA]" at bounding box center [974, 23] width 122 height 20
click at [801, 18] on div "Menu-management" at bounding box center [769, 23] width 113 height 22
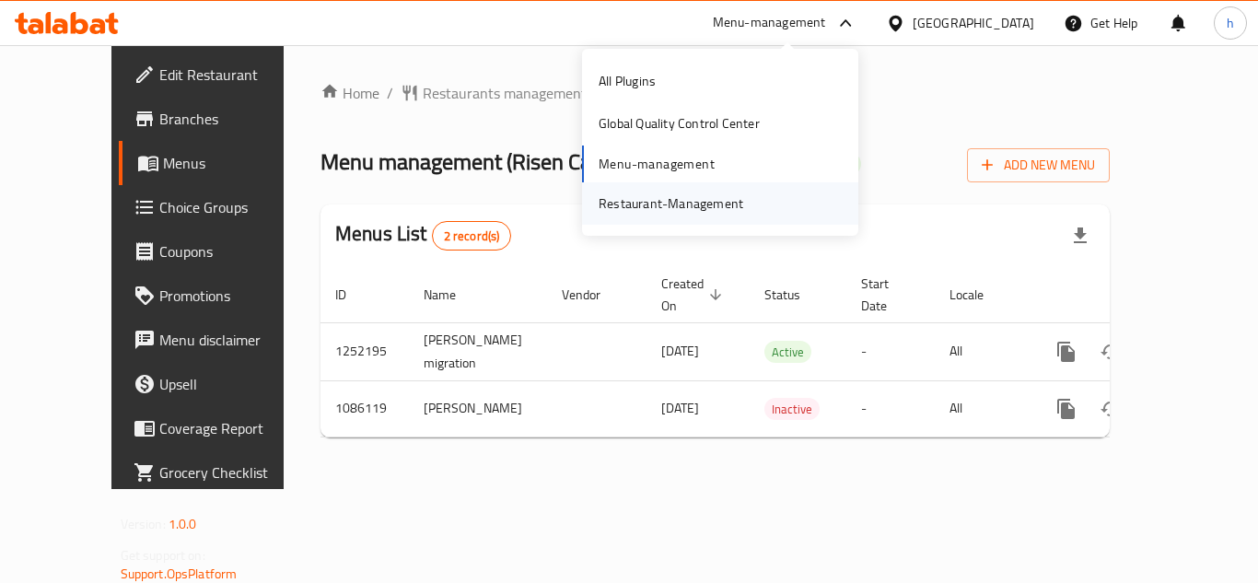
click at [708, 193] on div "Restaurant-Management" at bounding box center [671, 203] width 145 height 20
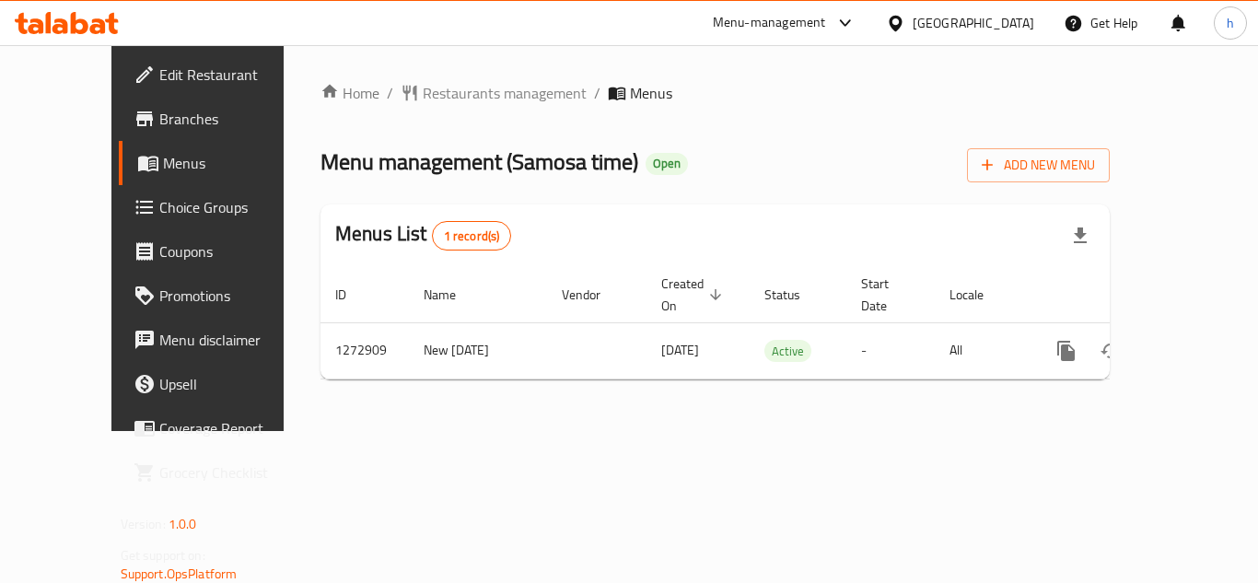
click at [913, 28] on div at bounding box center [899, 23] width 27 height 20
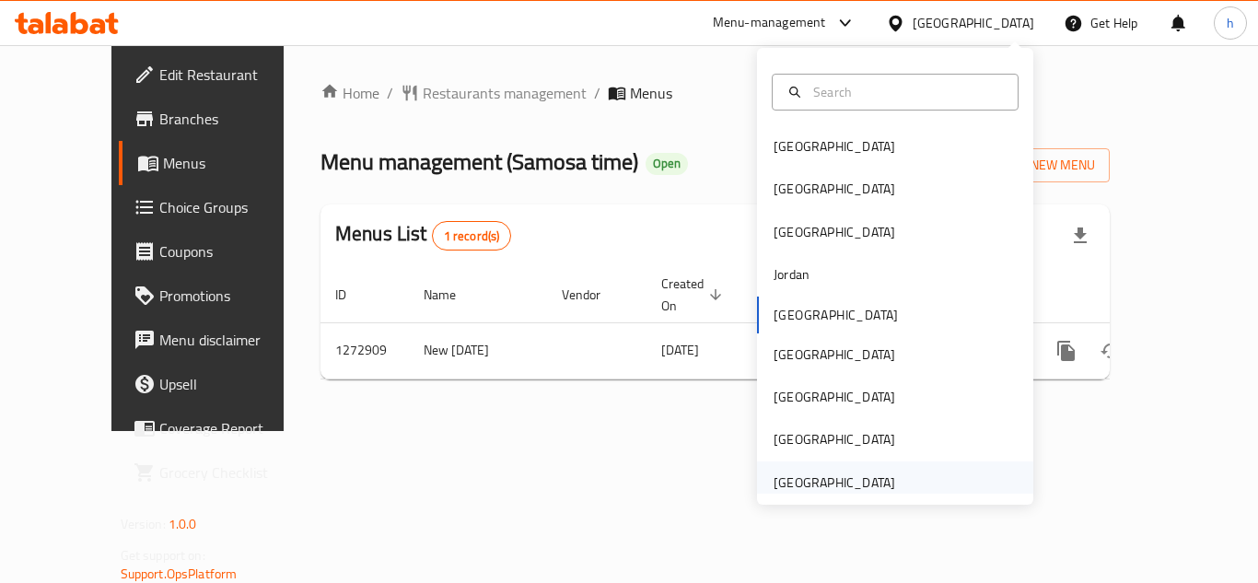
click at [796, 491] on div "[GEOGRAPHIC_DATA]" at bounding box center [835, 483] width 122 height 20
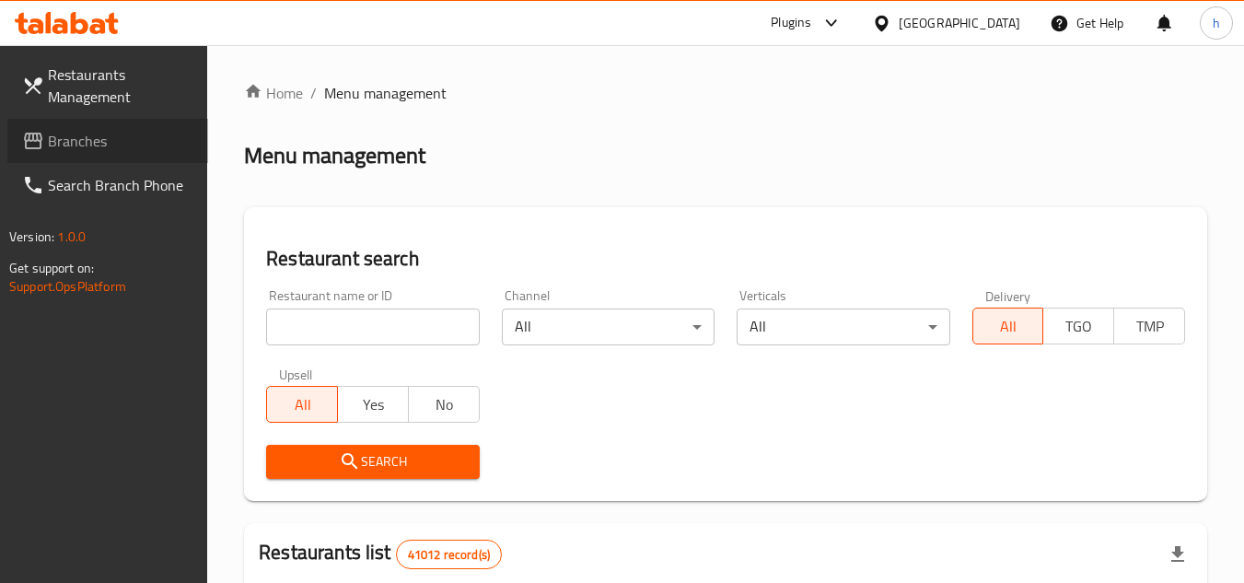
click at [113, 127] on link "Branches" at bounding box center [107, 141] width 201 height 44
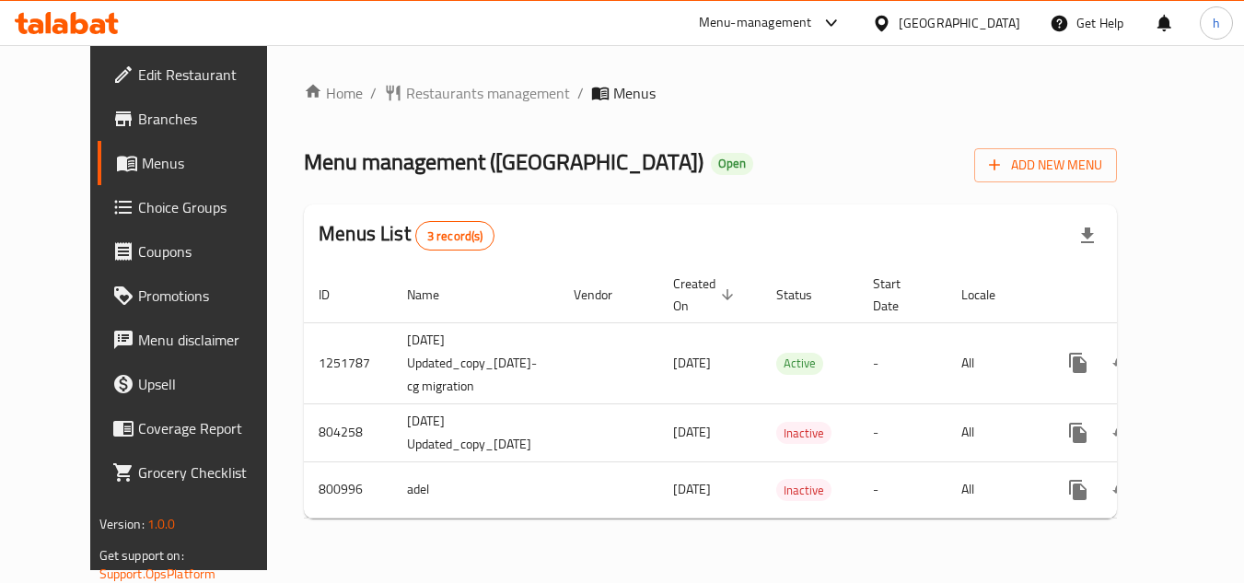
click at [791, 21] on div "Menu-management" at bounding box center [755, 23] width 113 height 22
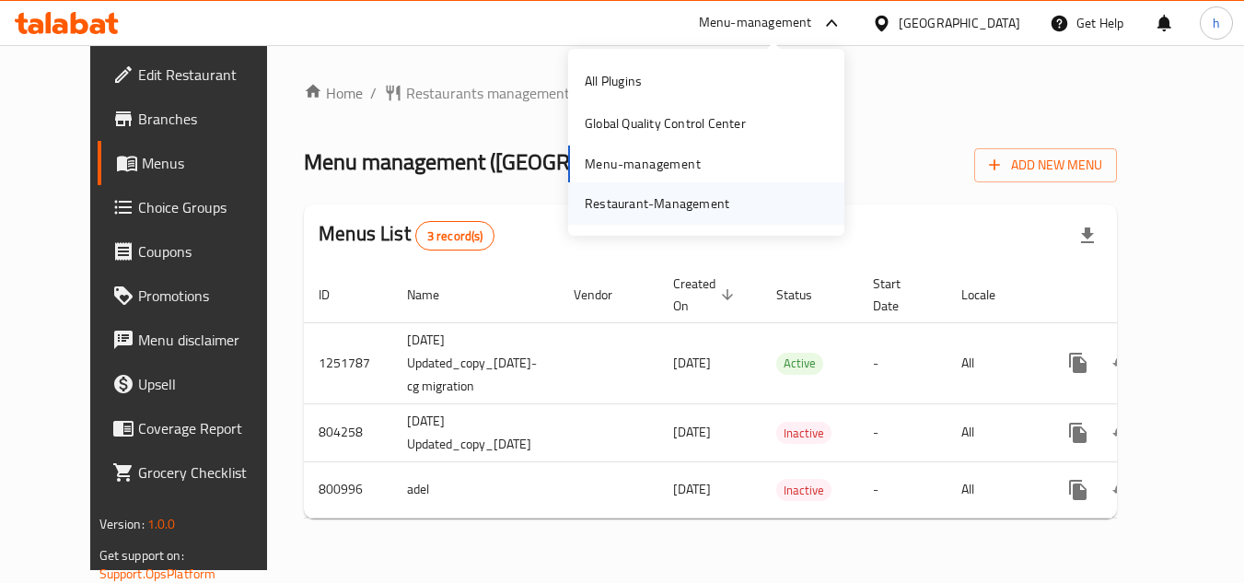
click at [683, 197] on div "Restaurant-Management" at bounding box center [657, 203] width 145 height 20
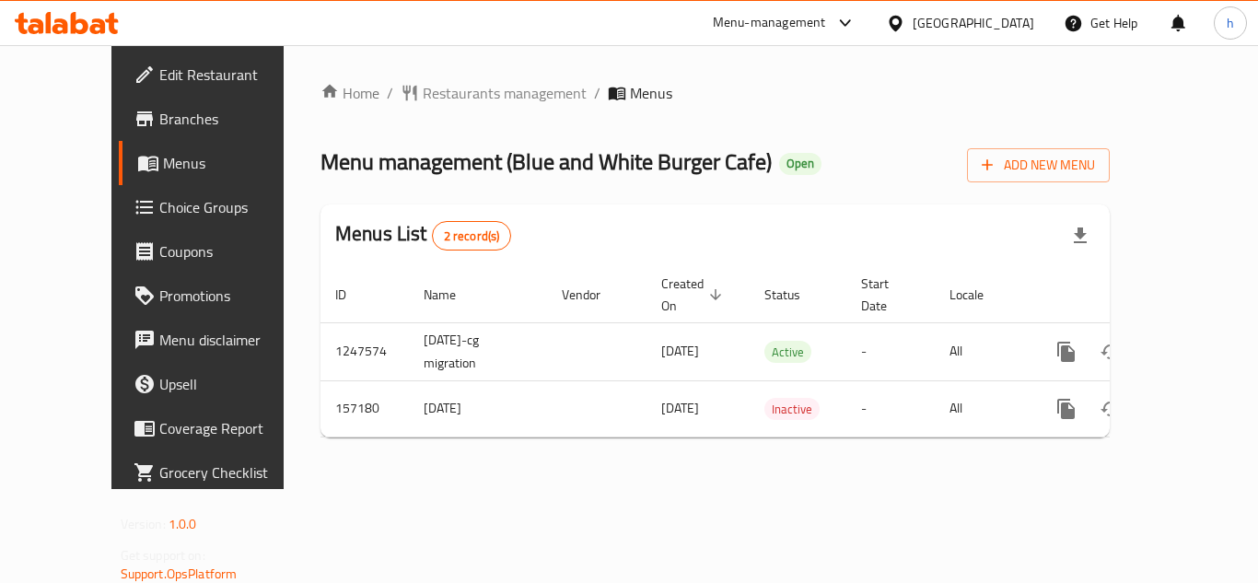
click at [807, 25] on div "Menu-management" at bounding box center [769, 23] width 113 height 22
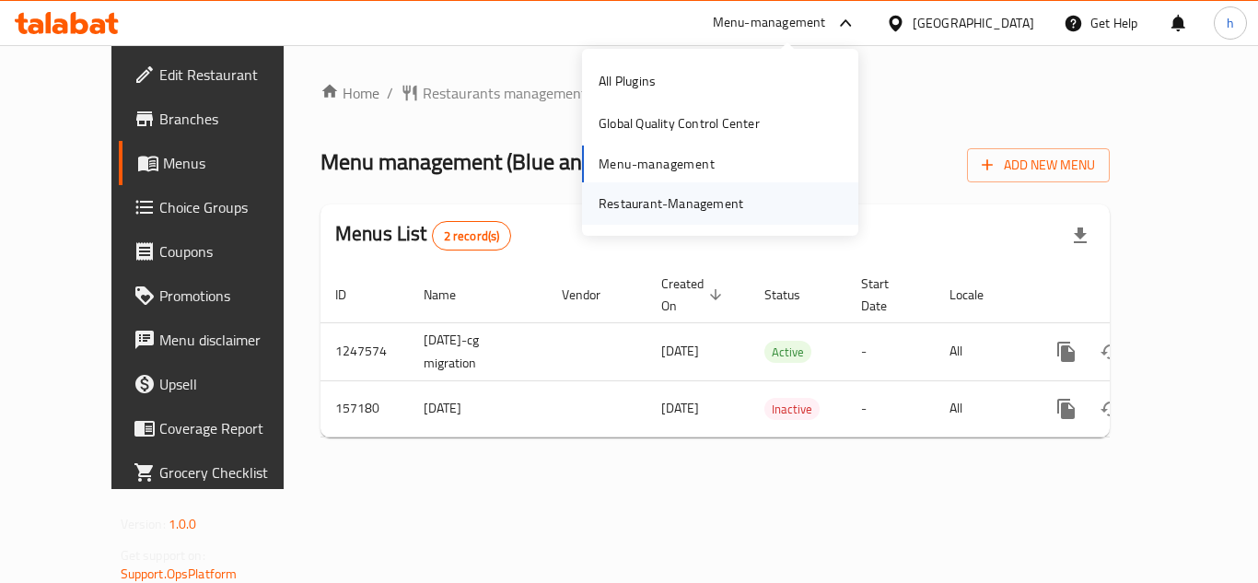
click at [727, 204] on div "Restaurant-Management" at bounding box center [671, 203] width 145 height 20
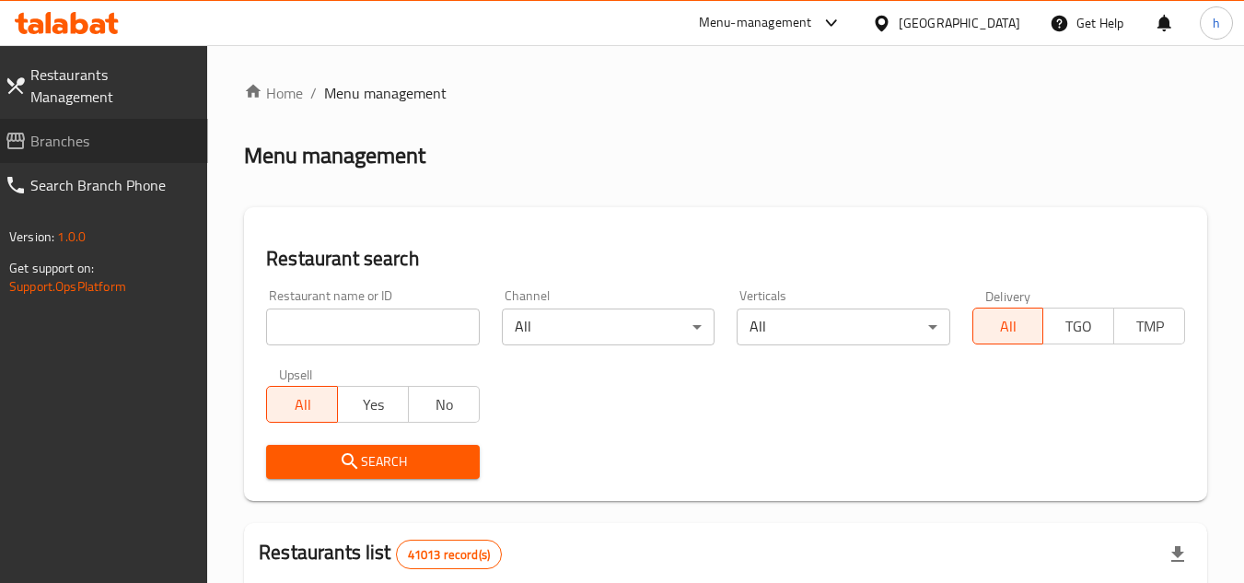
click at [74, 130] on span "Branches" at bounding box center [111, 141] width 163 height 22
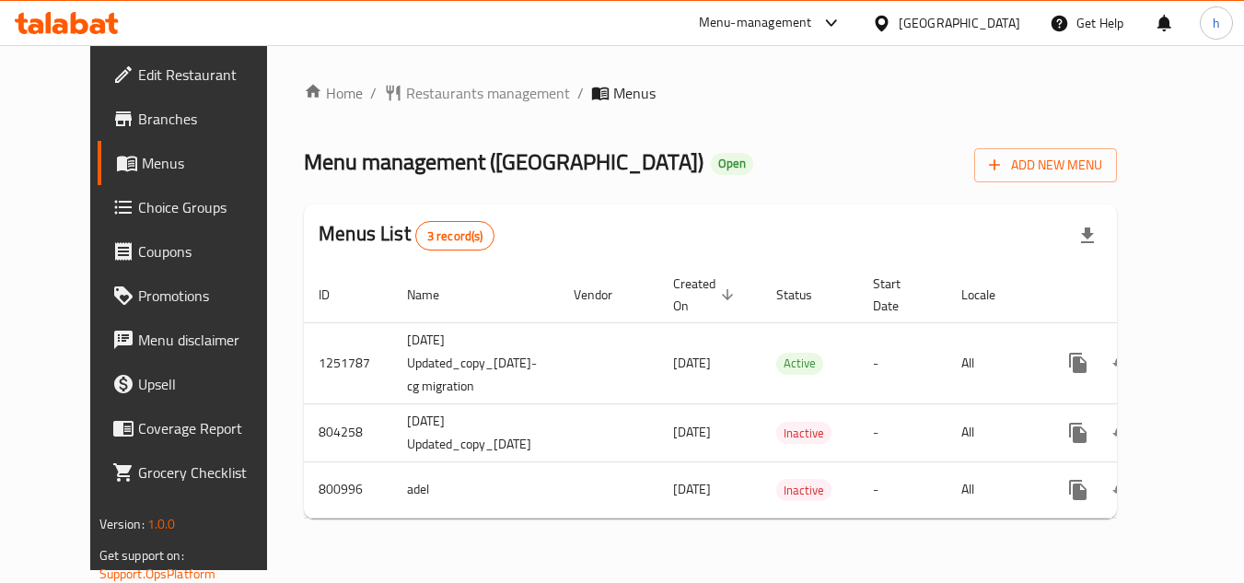
click at [810, 23] on div "Menu-management" at bounding box center [755, 23] width 113 height 22
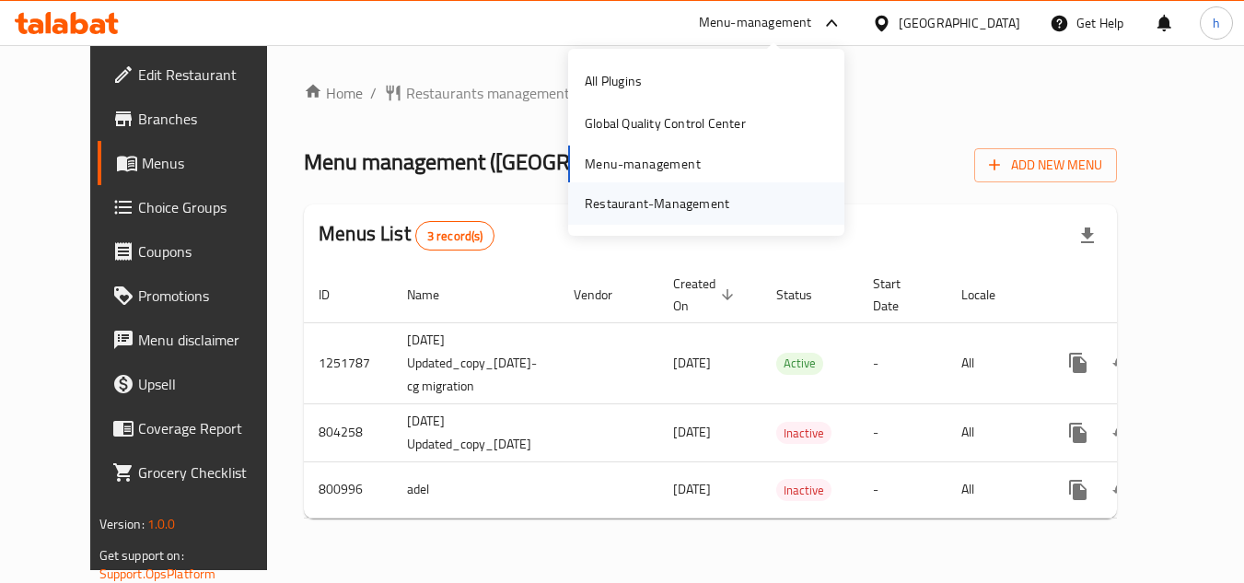
click at [712, 204] on div "Restaurant-Management" at bounding box center [657, 203] width 145 height 20
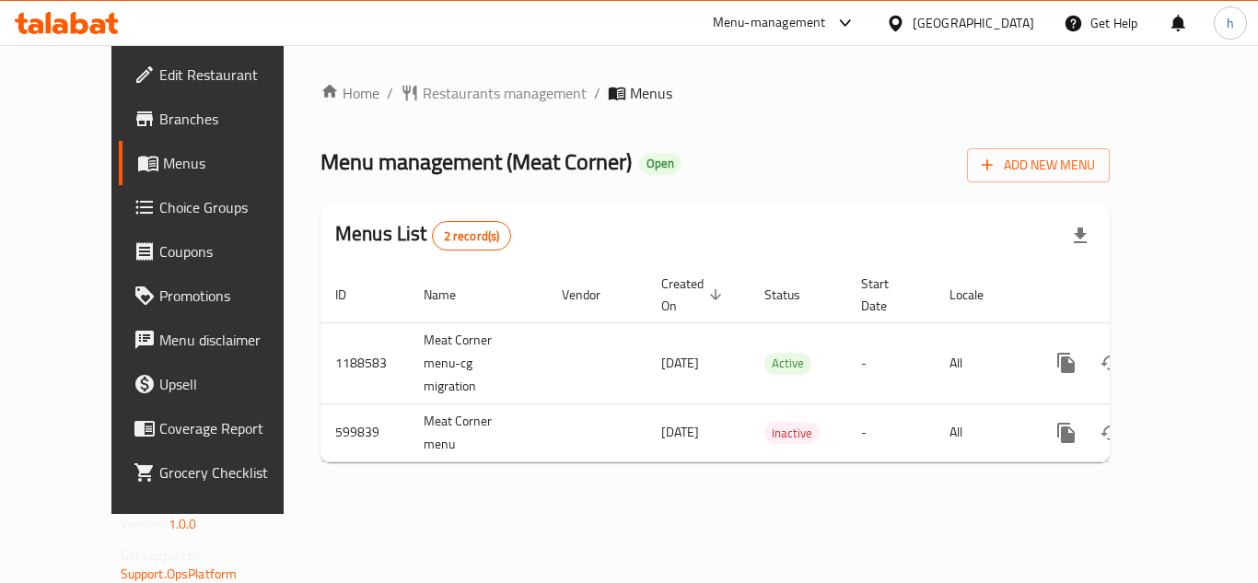
click at [1027, 29] on div "Qatar" at bounding box center [974, 23] width 122 height 20
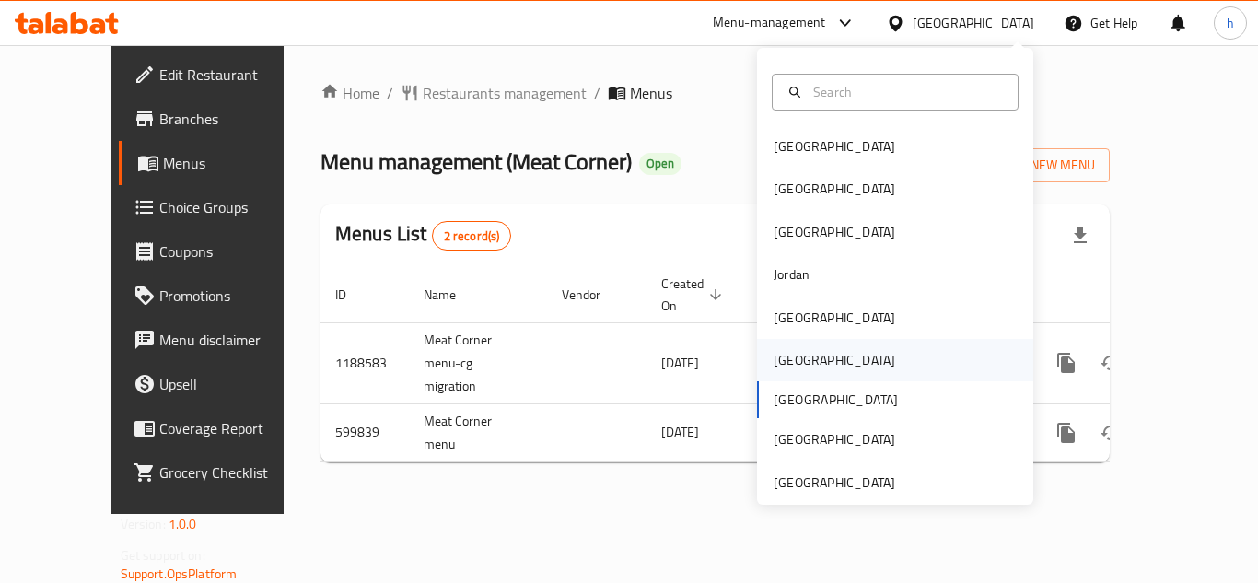
click at [851, 366] on div "Oman" at bounding box center [895, 360] width 276 height 42
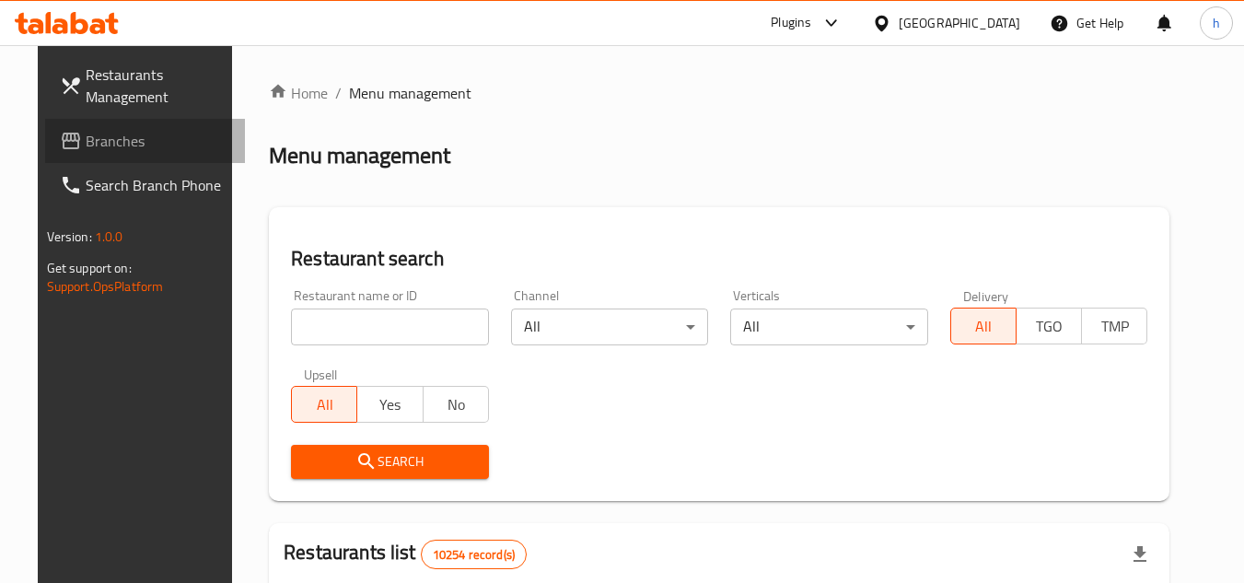
click at [105, 139] on span "Branches" at bounding box center [159, 141] width 146 height 22
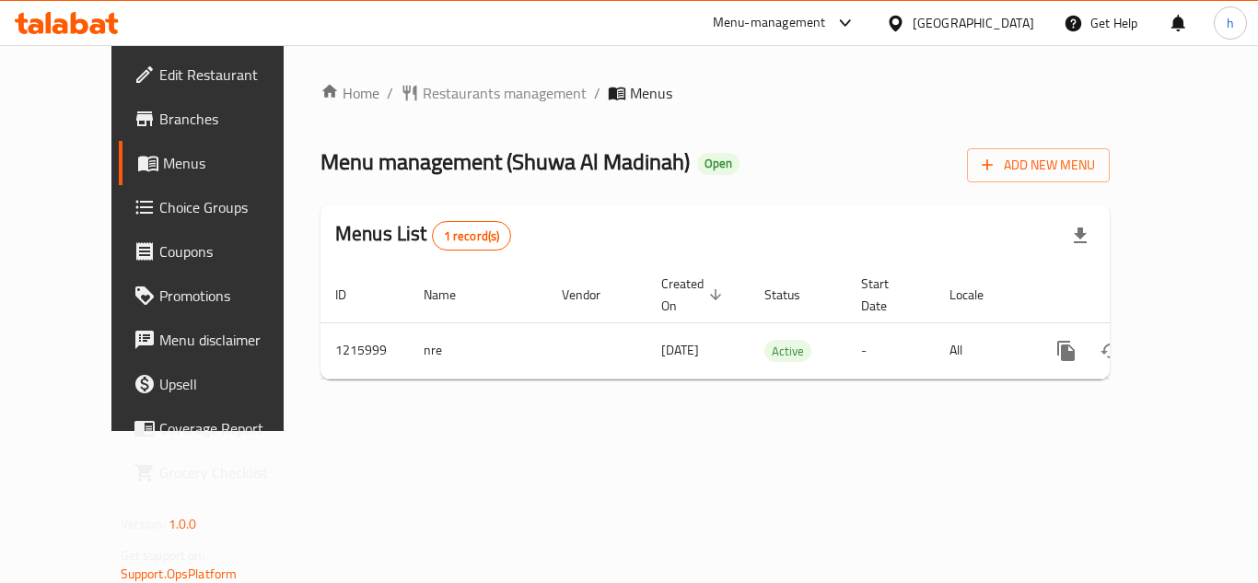
click at [1003, 23] on div "Oman" at bounding box center [974, 23] width 122 height 20
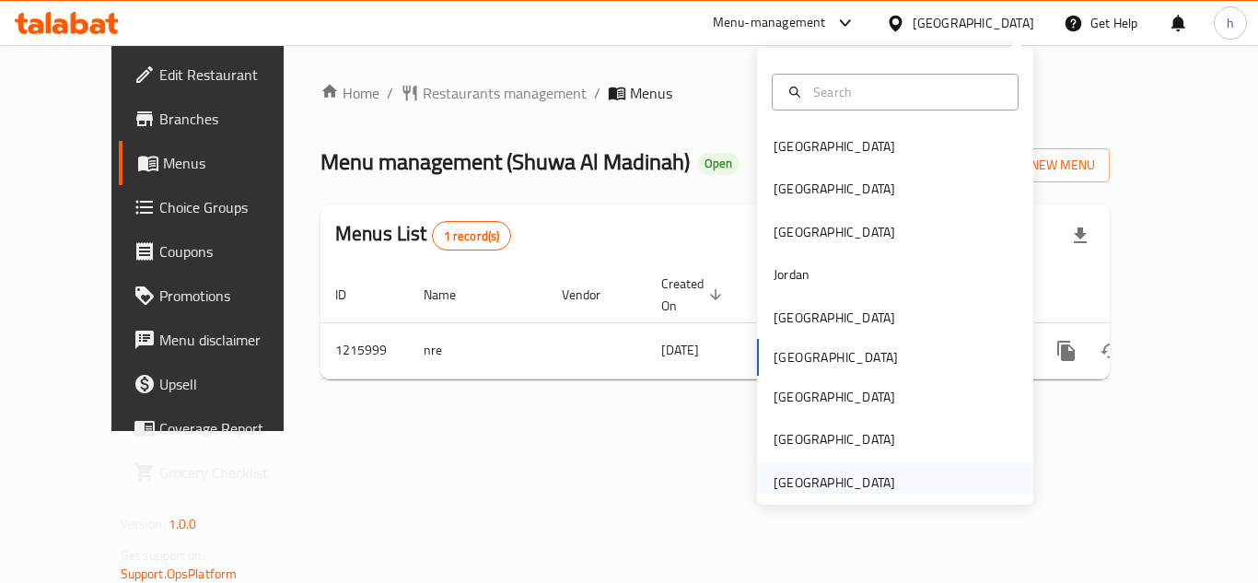
click at [850, 474] on div "[GEOGRAPHIC_DATA]" at bounding box center [835, 483] width 122 height 20
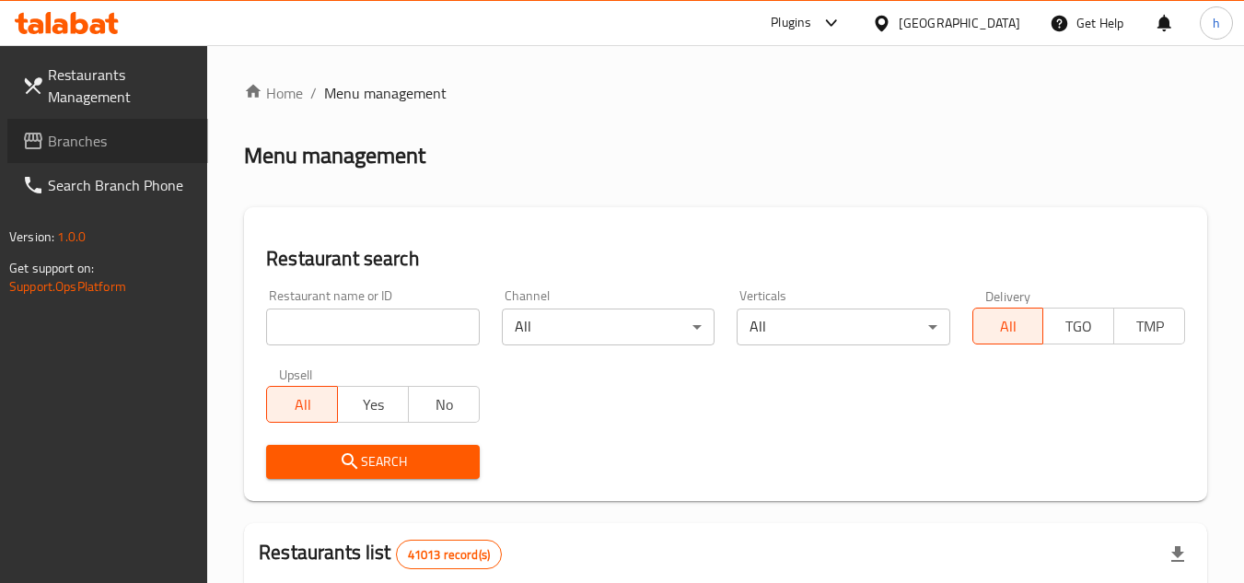
click at [136, 145] on span "Branches" at bounding box center [121, 141] width 146 height 22
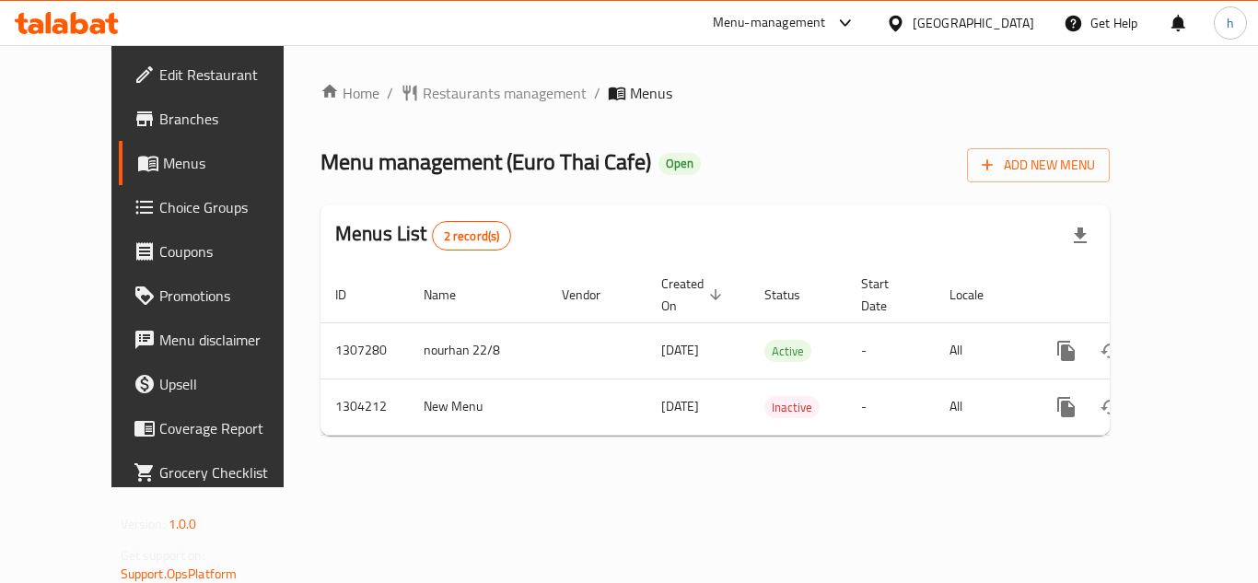
click at [808, 27] on div "Menu-management" at bounding box center [769, 23] width 113 height 22
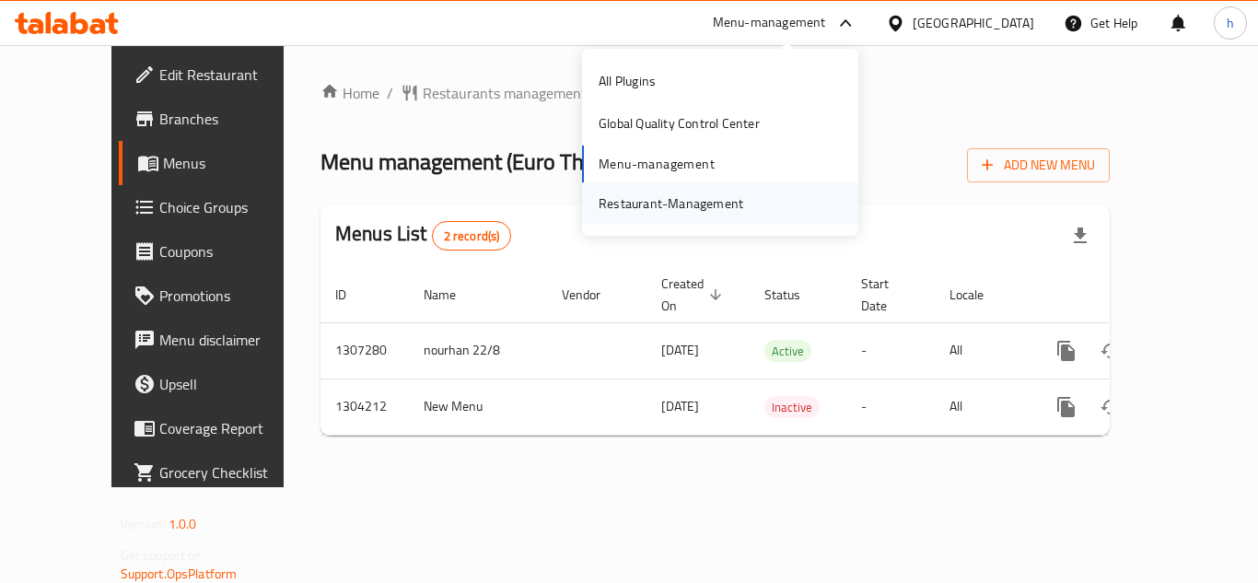
click at [728, 184] on div "Restaurant-Management" at bounding box center [671, 203] width 174 height 42
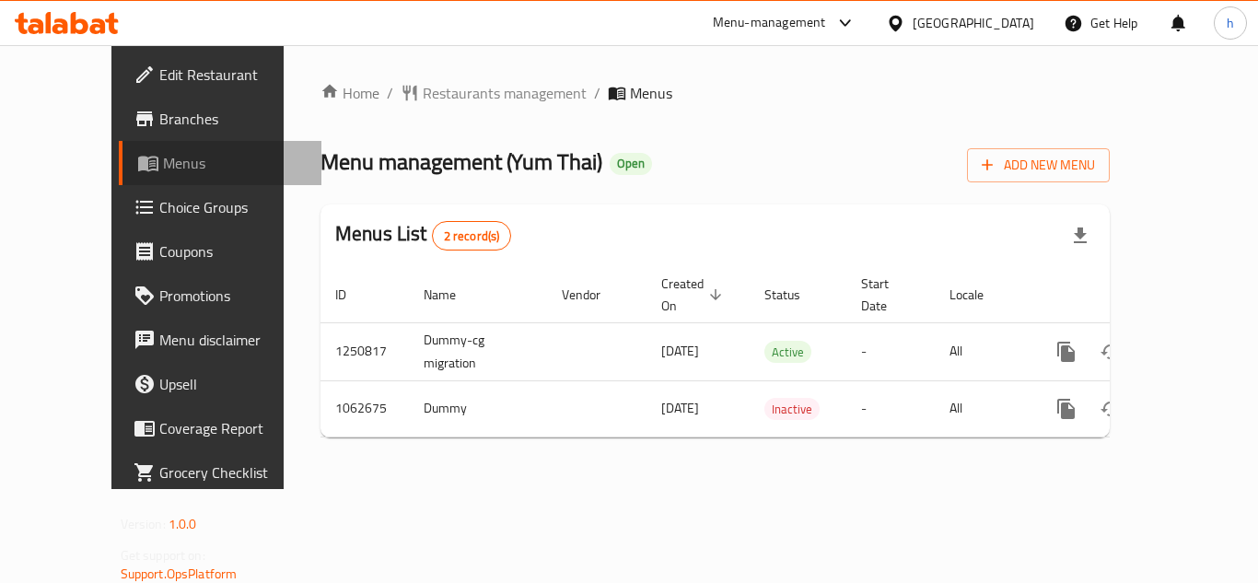
click at [163, 155] on span "Menus" at bounding box center [235, 163] width 144 height 22
click at [896, 39] on div "United Arab Emirates" at bounding box center [960, 23] width 178 height 44
click at [970, 24] on div "[GEOGRAPHIC_DATA]" at bounding box center [974, 23] width 122 height 20
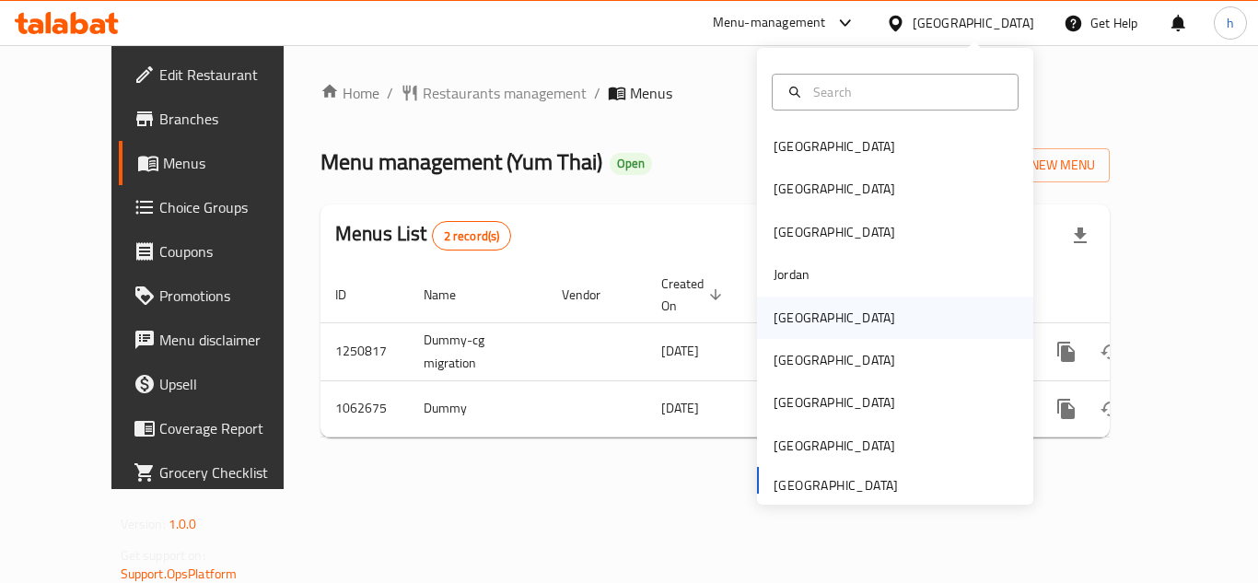
click at [794, 323] on div "[GEOGRAPHIC_DATA]" at bounding box center [835, 318] width 122 height 20
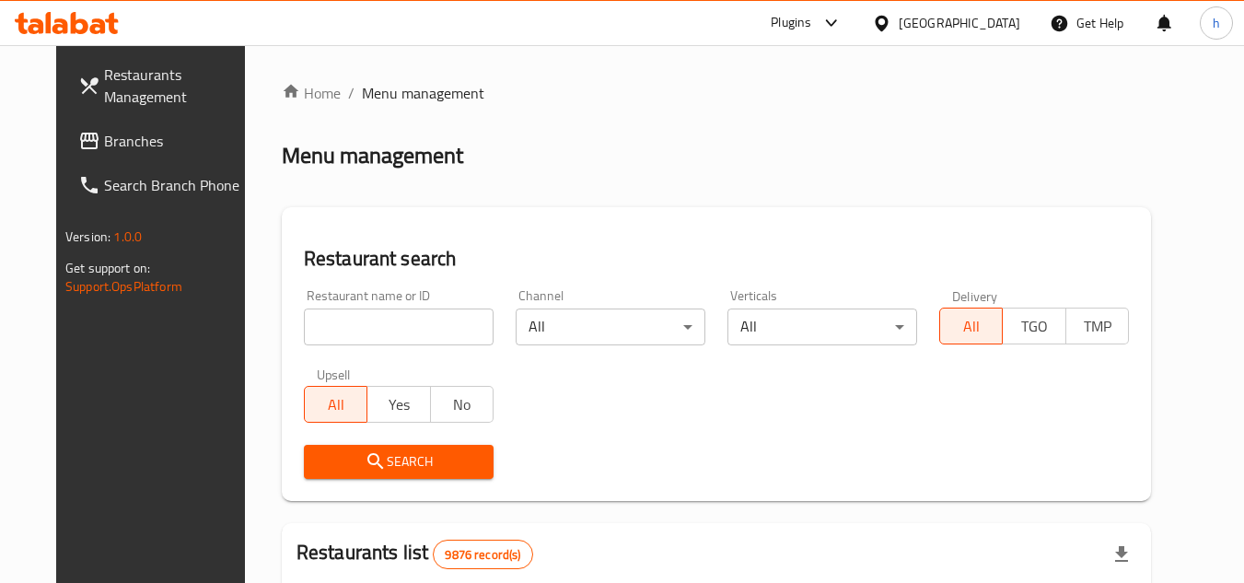
click at [80, 147] on icon at bounding box center [89, 141] width 18 height 17
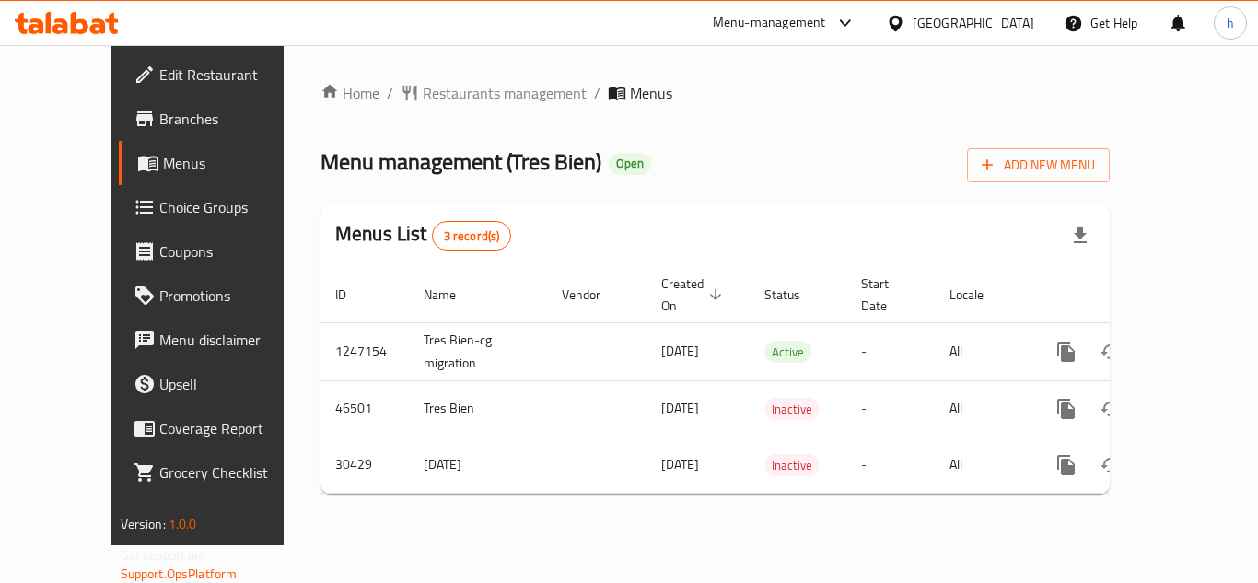
click at [826, 25] on div "Menu-management" at bounding box center [769, 23] width 113 height 22
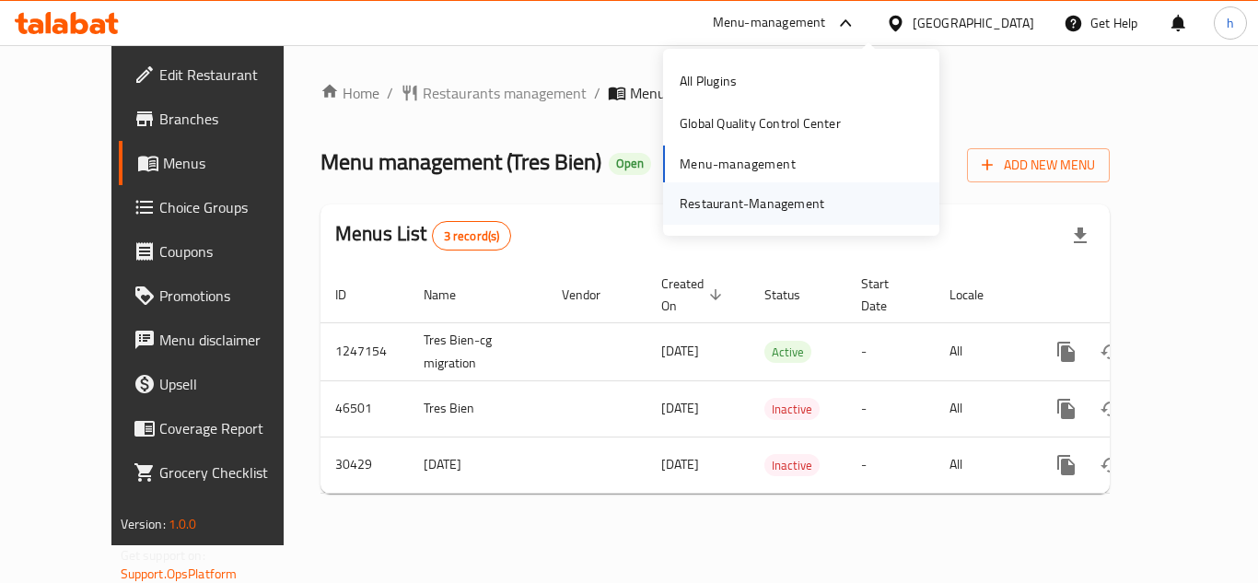
click at [764, 203] on div "Restaurant-Management" at bounding box center [752, 203] width 145 height 20
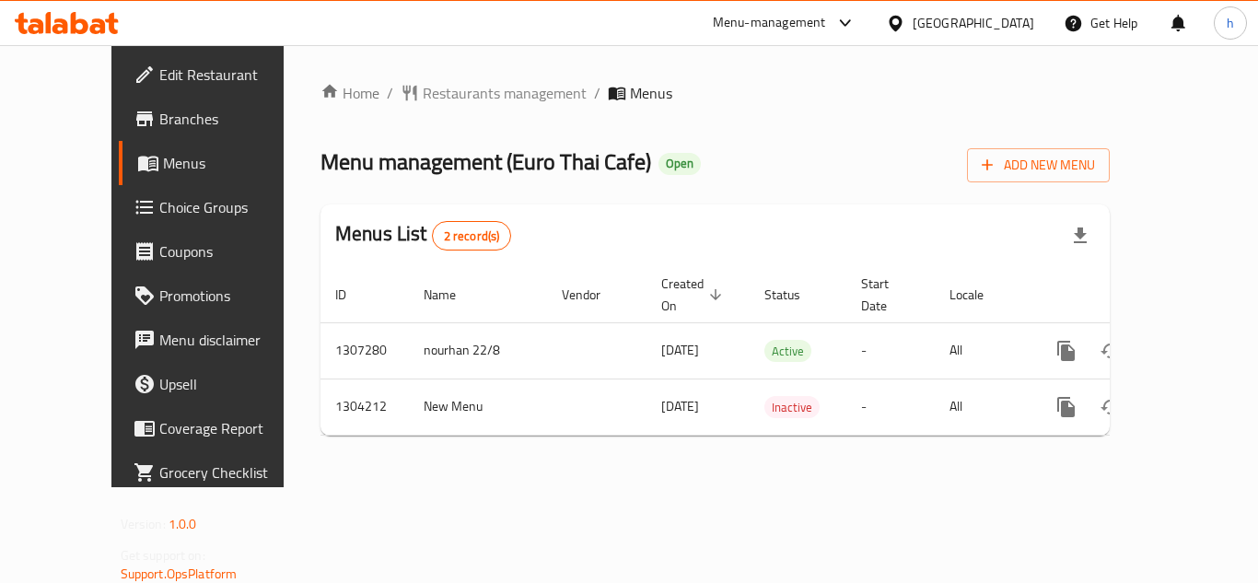
click at [962, 22] on div "[GEOGRAPHIC_DATA]" at bounding box center [974, 23] width 122 height 20
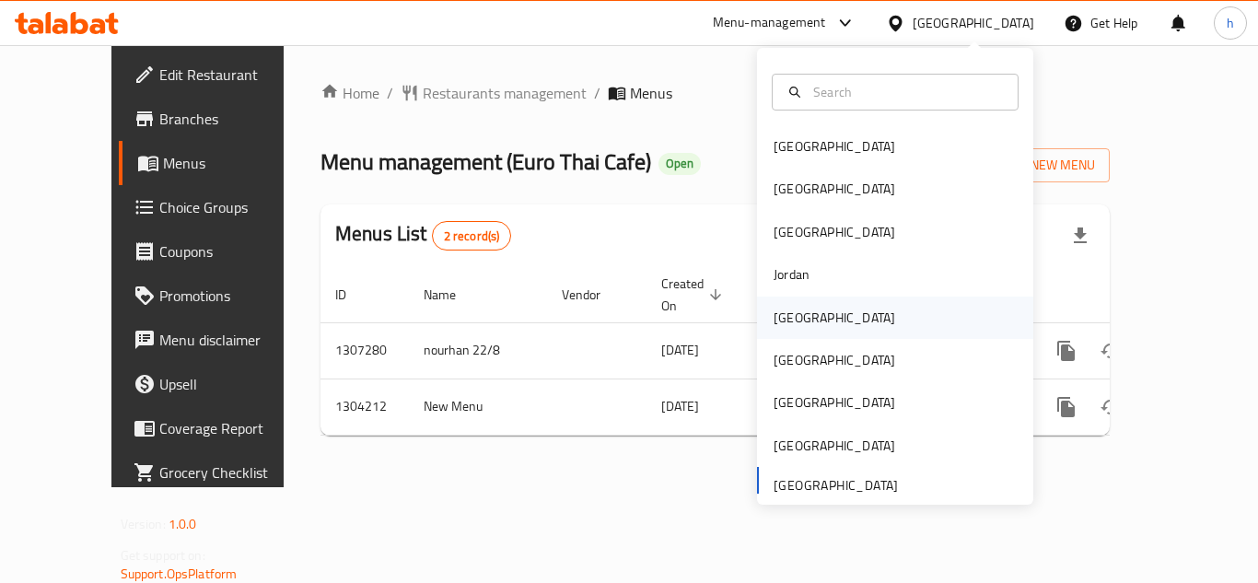
click at [806, 322] on div "[GEOGRAPHIC_DATA]" at bounding box center [834, 318] width 151 height 42
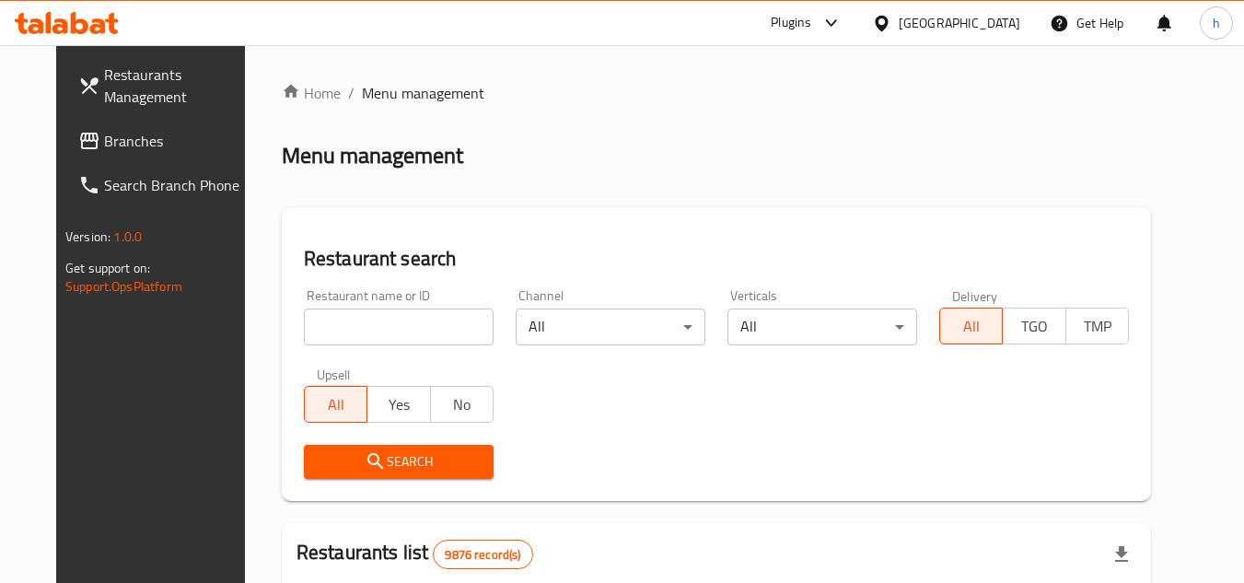
click at [104, 140] on span "Branches" at bounding box center [177, 141] width 146 height 22
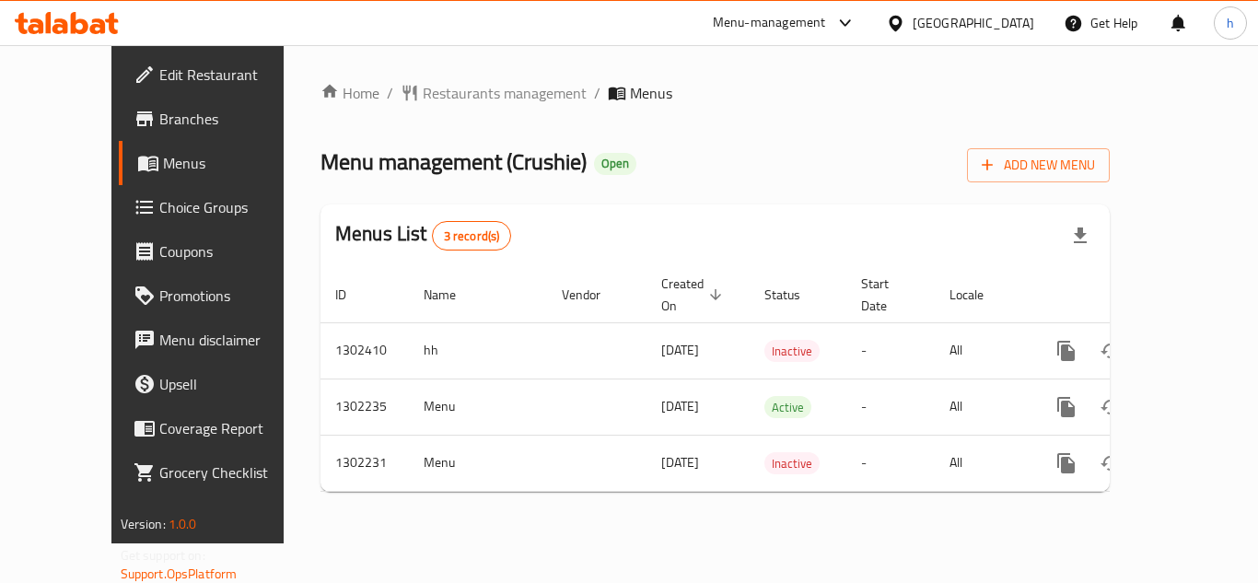
click at [1004, 23] on div "[GEOGRAPHIC_DATA]" at bounding box center [974, 23] width 122 height 20
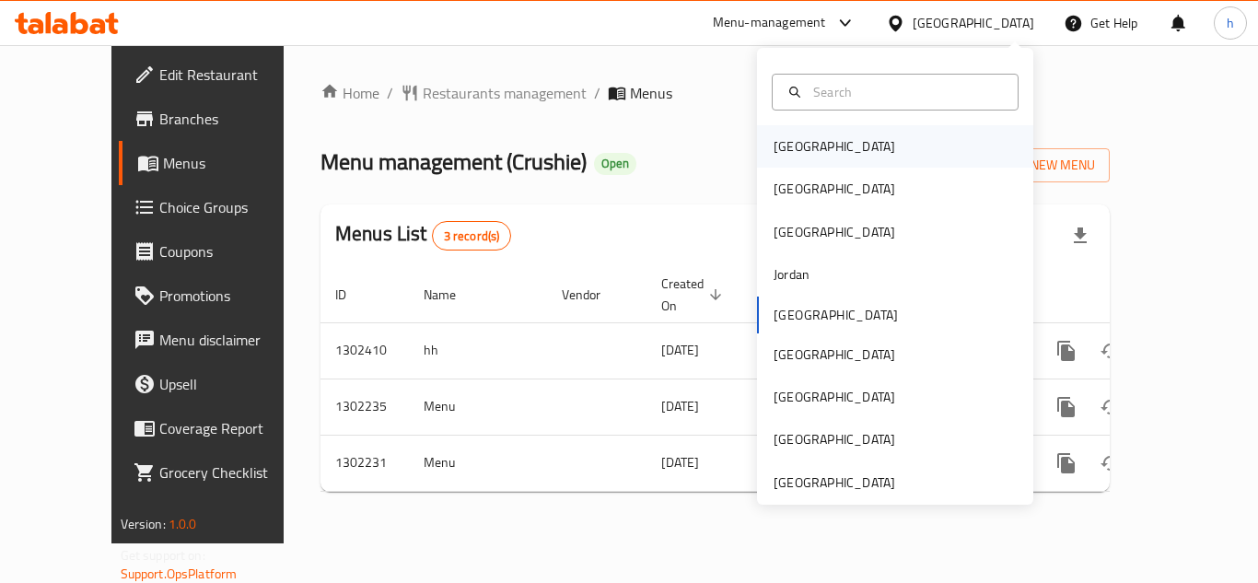
click at [900, 141] on div "[GEOGRAPHIC_DATA]" at bounding box center [895, 146] width 276 height 42
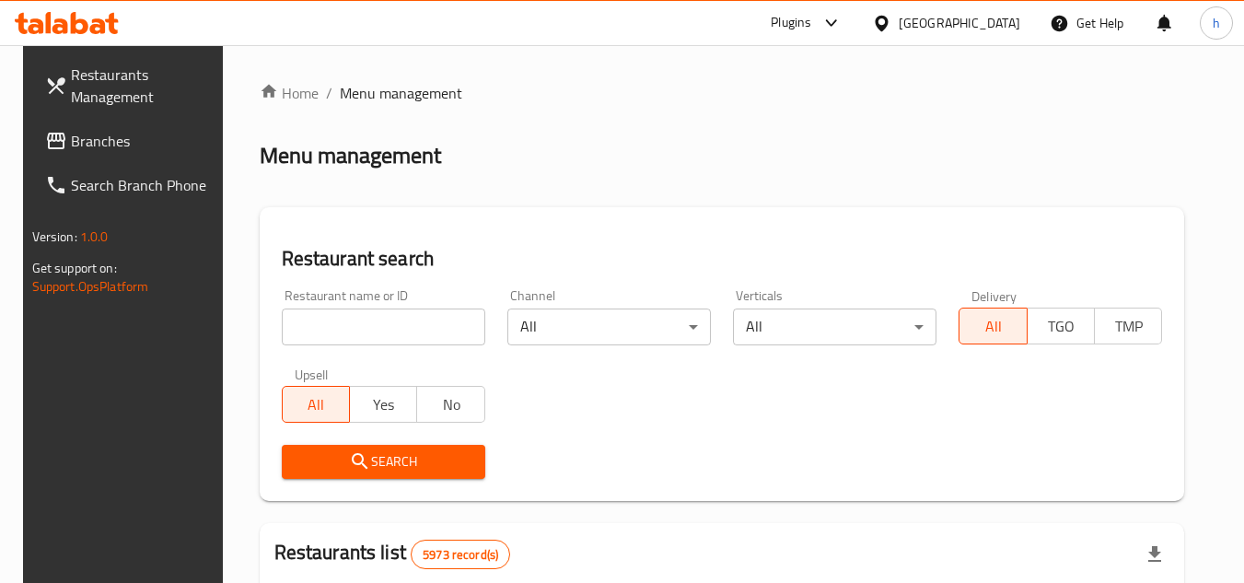
click at [140, 139] on span "Branches" at bounding box center [144, 141] width 146 height 22
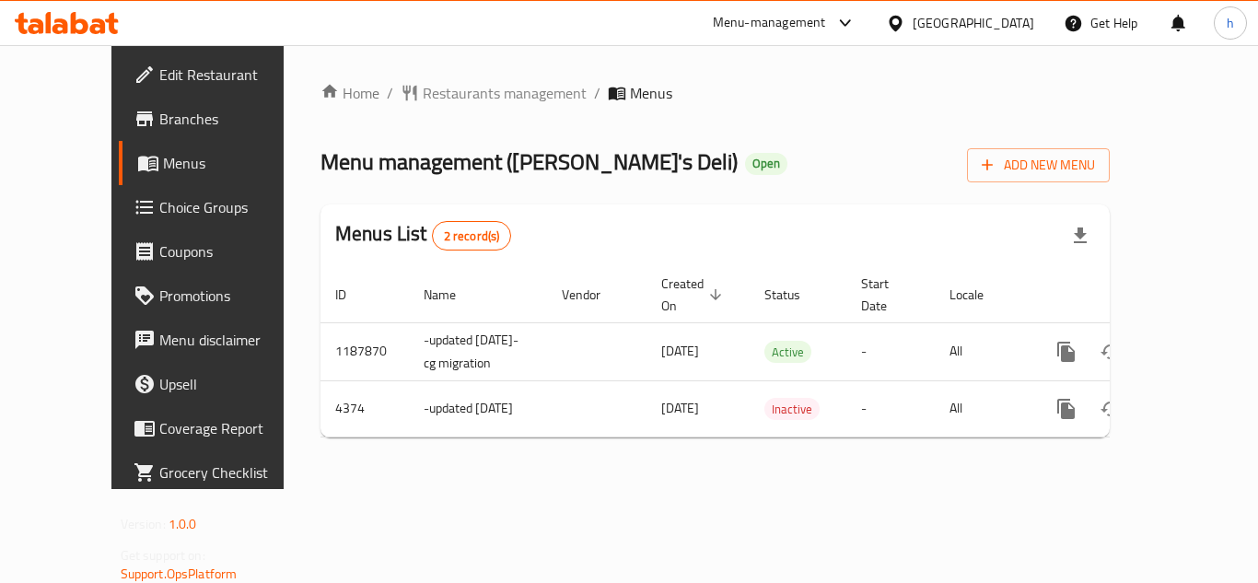
click at [905, 27] on icon at bounding box center [895, 23] width 19 height 19
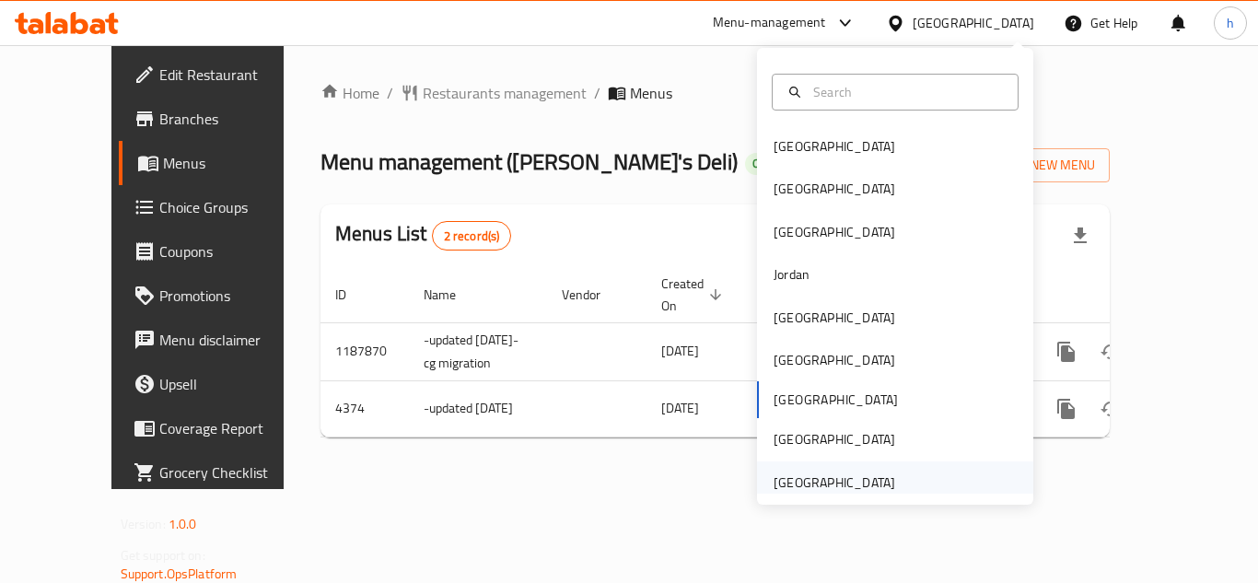
click at [838, 473] on div "[GEOGRAPHIC_DATA]" at bounding box center [835, 483] width 122 height 20
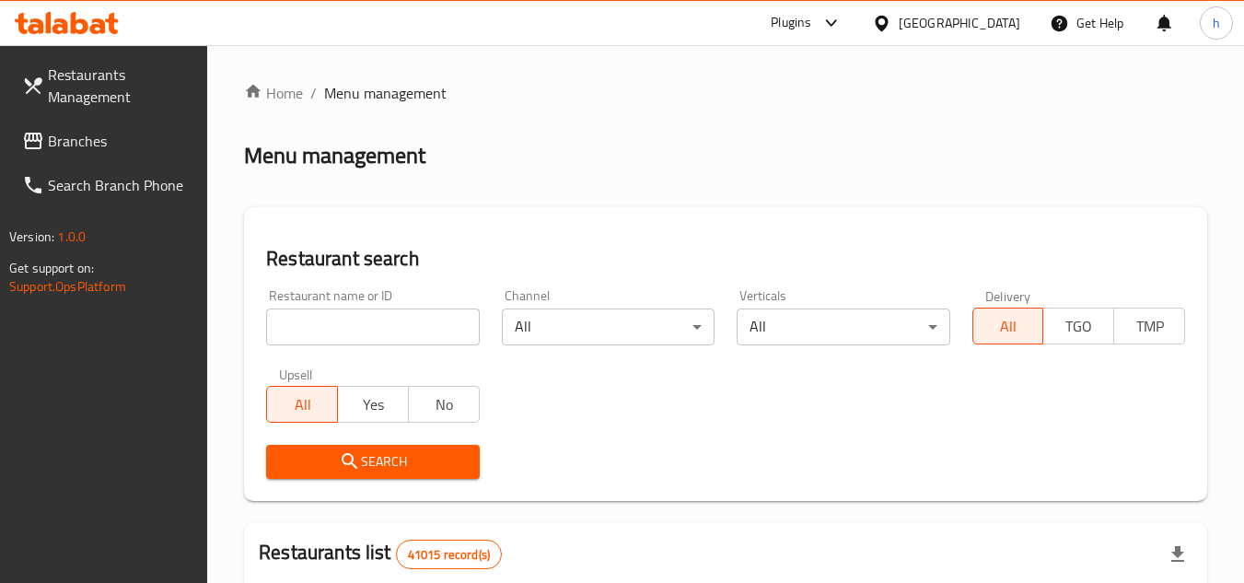
click at [135, 121] on link "Branches" at bounding box center [107, 141] width 201 height 44
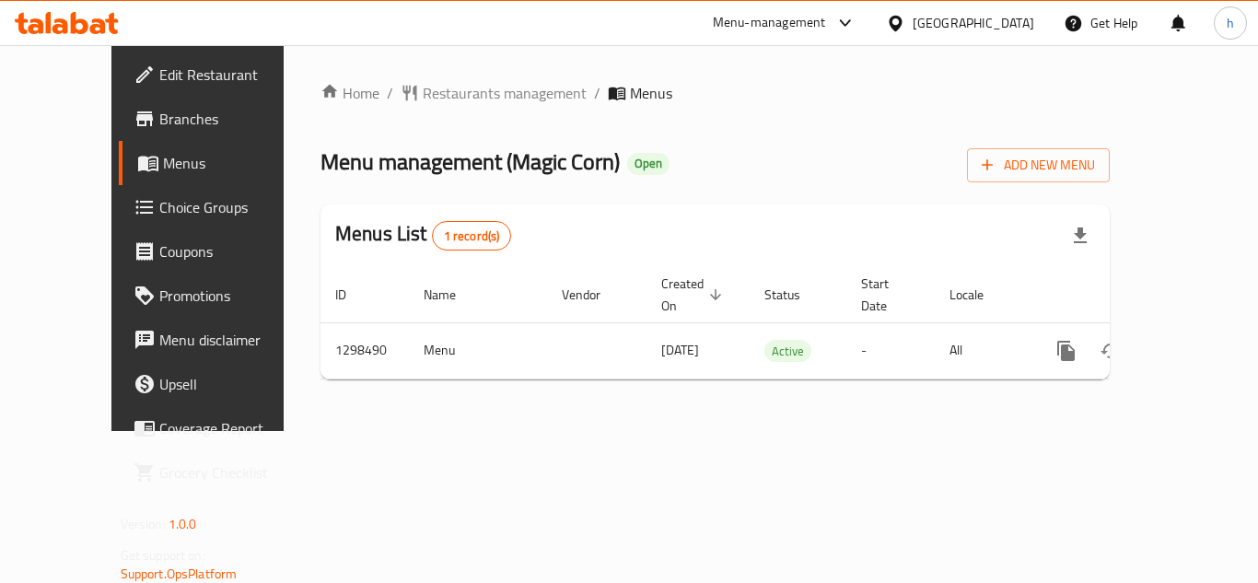
click at [1009, 27] on div "[GEOGRAPHIC_DATA]" at bounding box center [974, 23] width 122 height 20
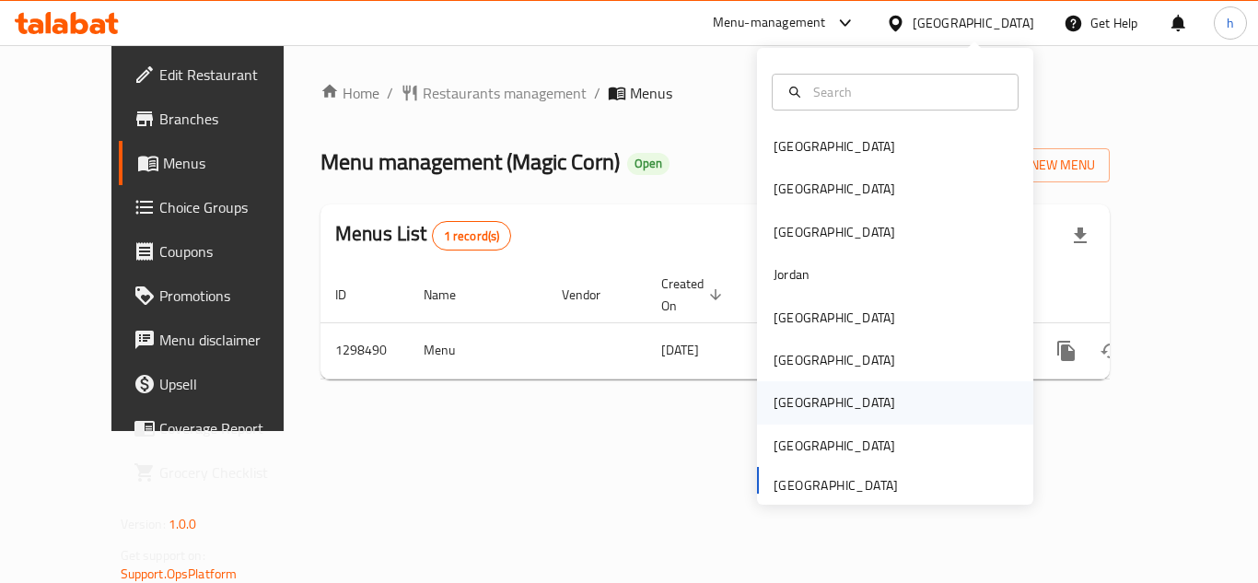
click at [799, 396] on div "[GEOGRAPHIC_DATA]" at bounding box center [834, 402] width 151 height 42
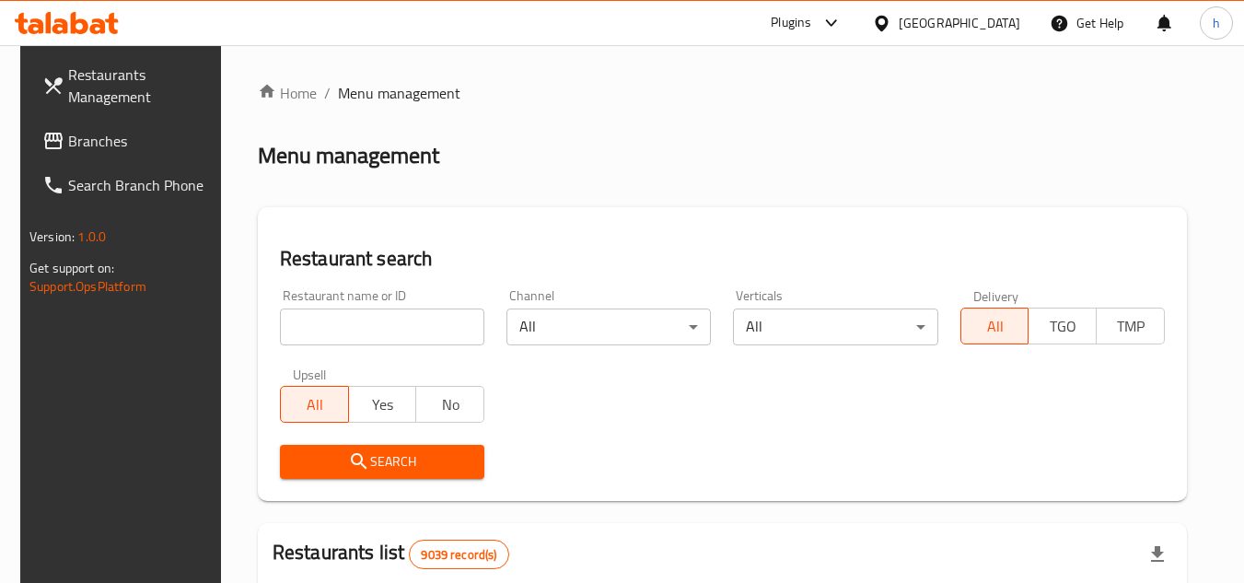
drag, startPoint x: 157, startPoint y: 135, endPoint x: 86, endPoint y: 164, distance: 76.5
click at [157, 135] on span "Branches" at bounding box center [141, 141] width 146 height 22
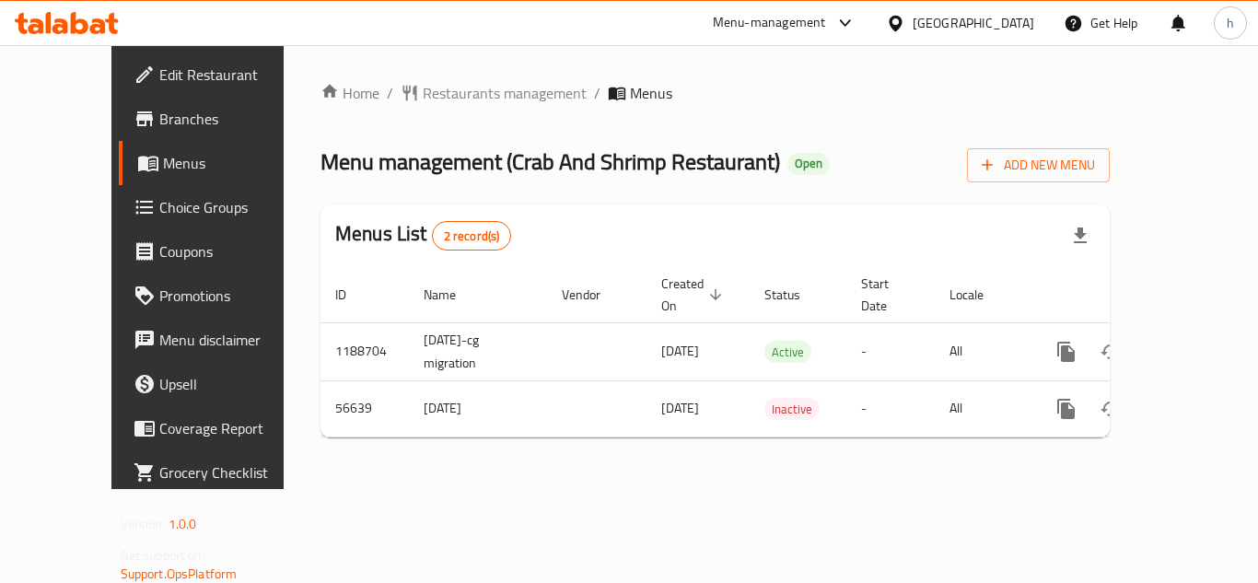
click at [905, 28] on icon at bounding box center [895, 23] width 19 height 19
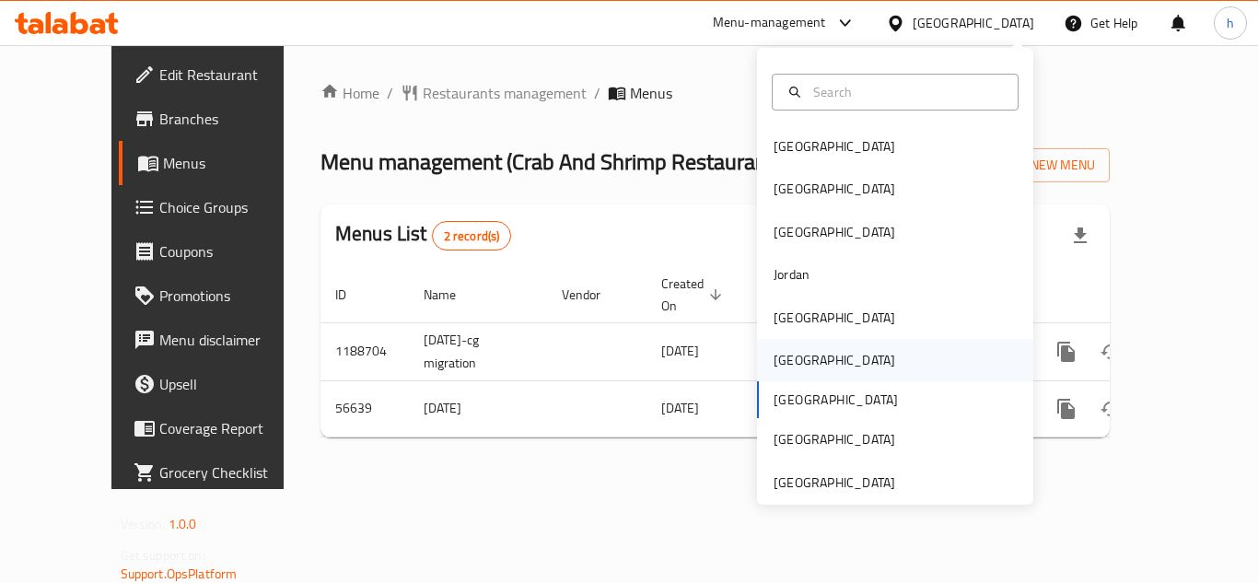
click at [812, 358] on div "[GEOGRAPHIC_DATA]" at bounding box center [895, 360] width 276 height 42
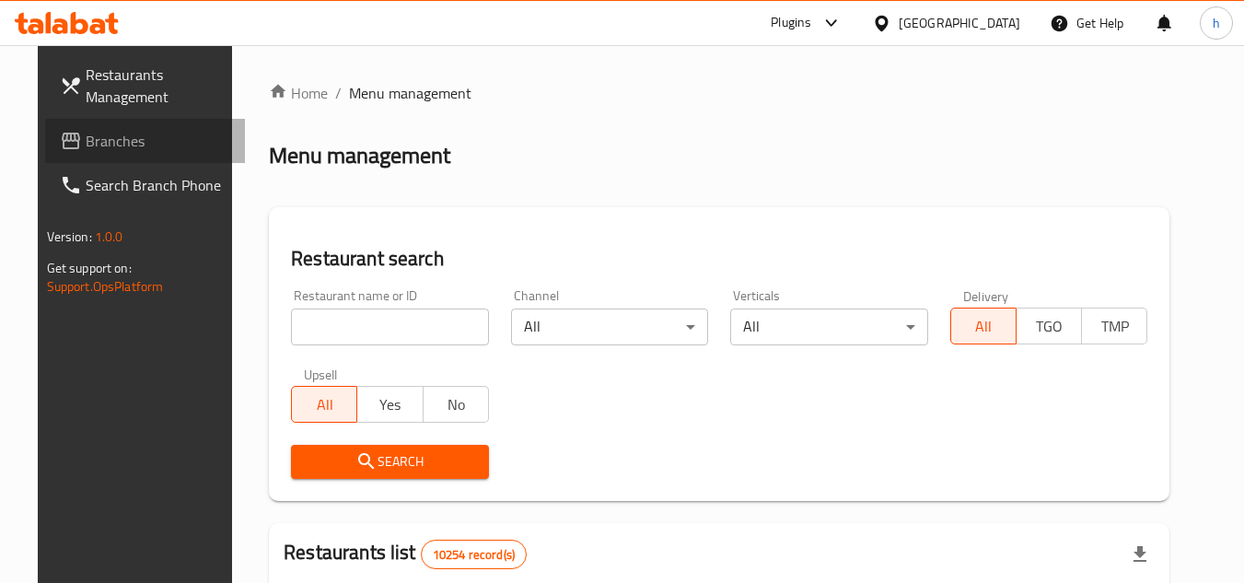
click at [137, 141] on span "Branches" at bounding box center [159, 141] width 146 height 22
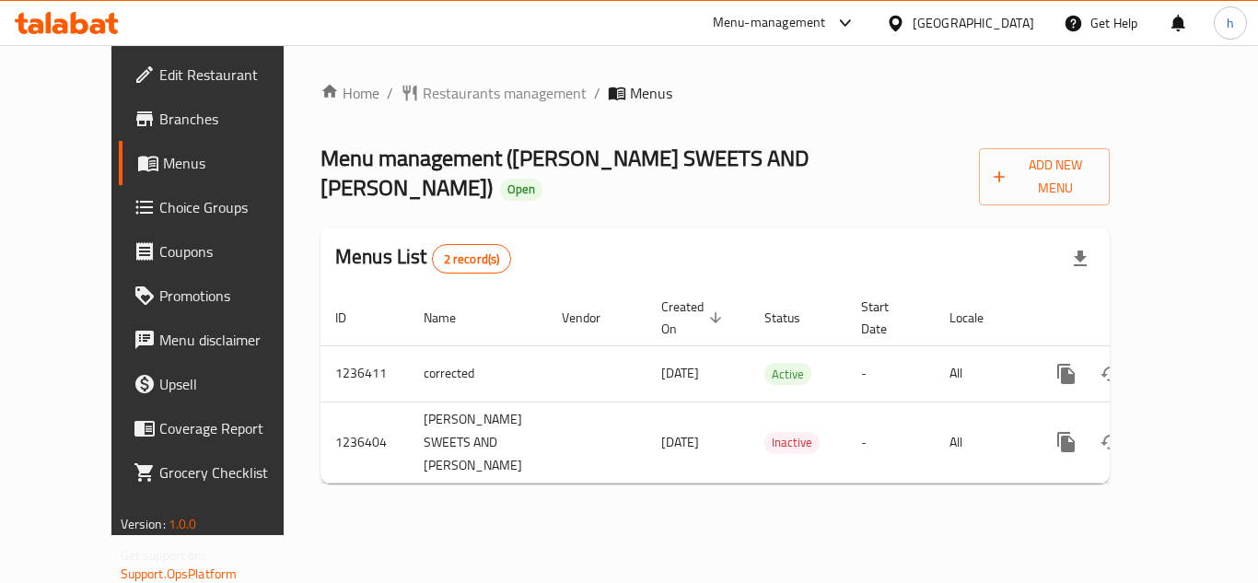
click at [1009, 18] on div "[GEOGRAPHIC_DATA]" at bounding box center [974, 23] width 122 height 20
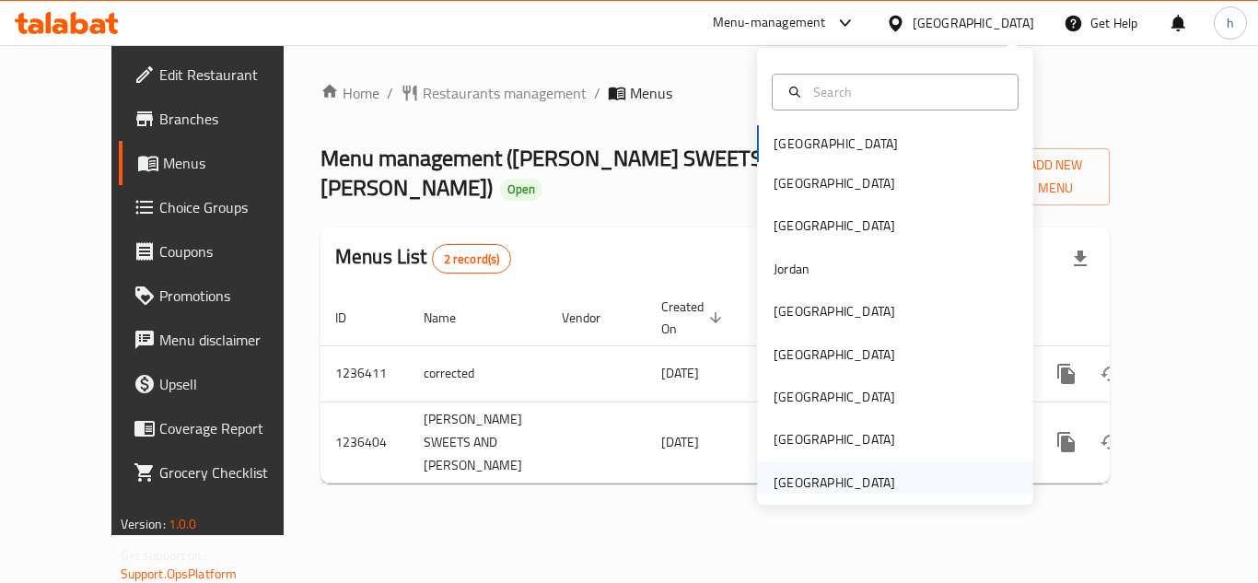
click at [847, 470] on div "[GEOGRAPHIC_DATA]" at bounding box center [834, 482] width 151 height 42
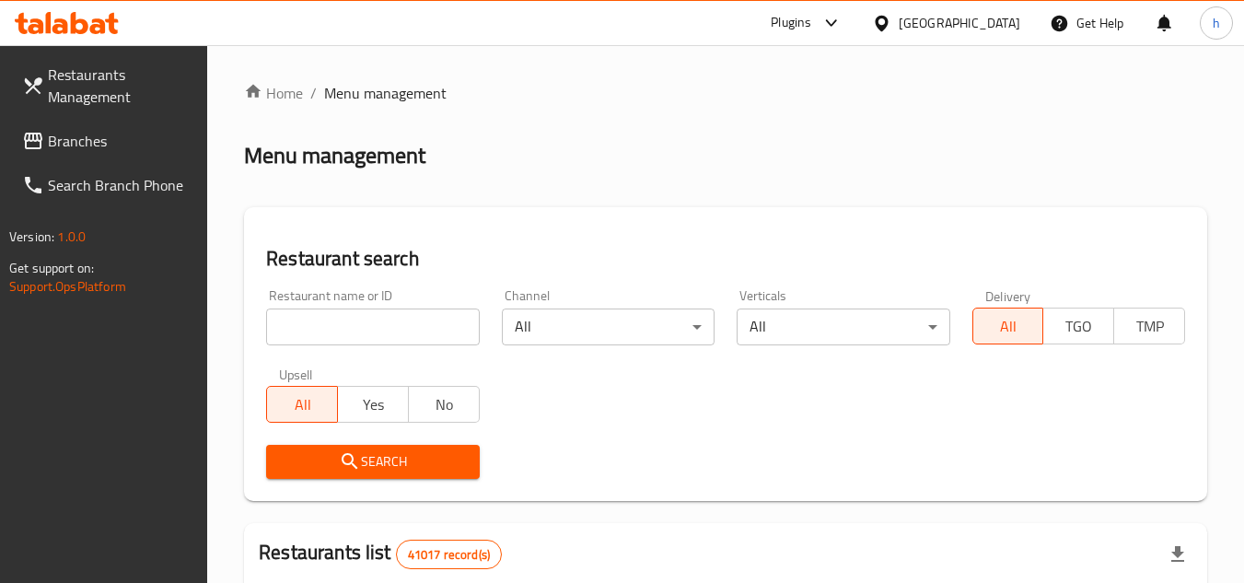
click at [126, 142] on span "Branches" at bounding box center [121, 141] width 146 height 22
